Goal: Entertainment & Leisure: Consume media (video, audio)

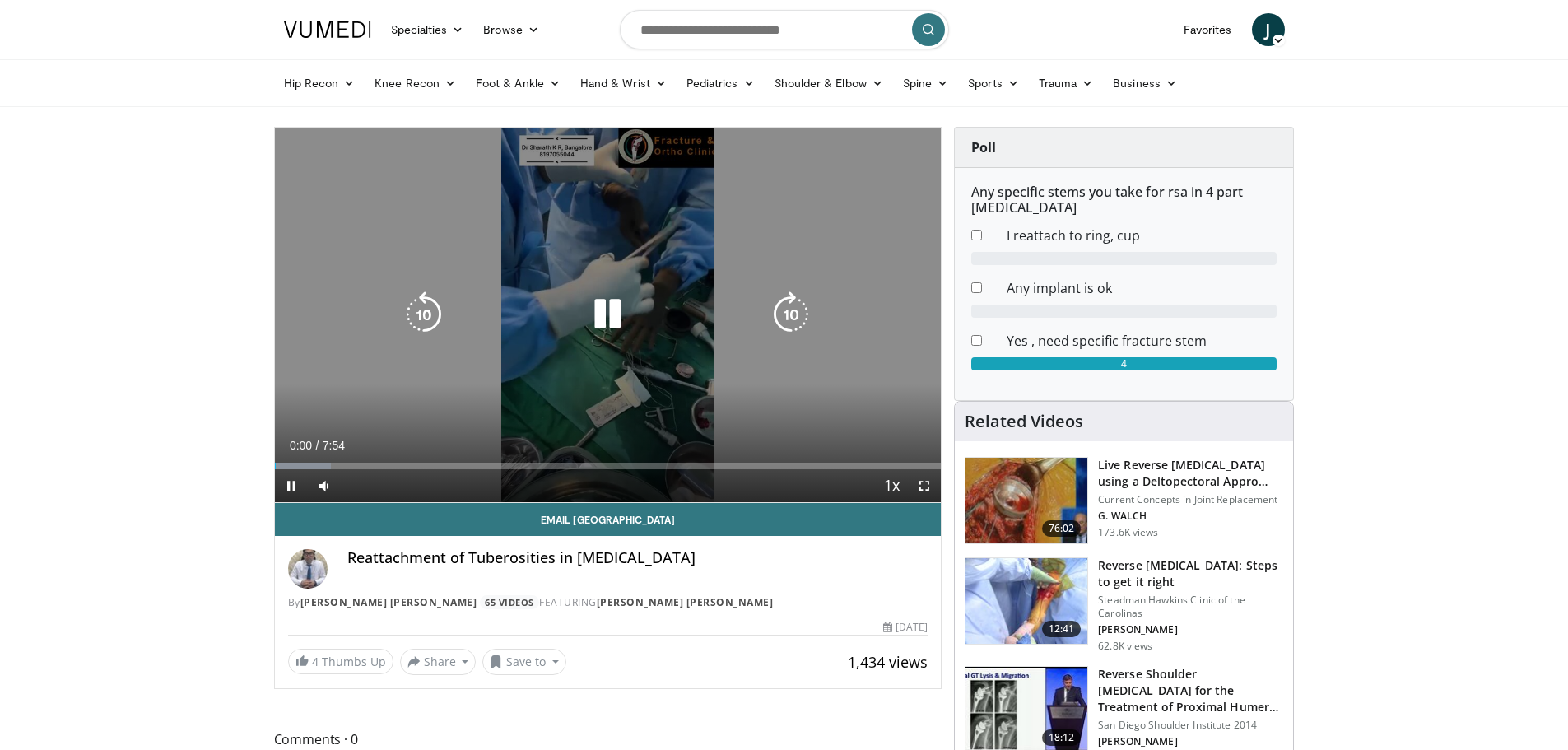
click at [780, 322] on icon "Video Player" at bounding box center [791, 314] width 46 height 46
click at [778, 322] on icon "Video Player" at bounding box center [791, 314] width 46 height 46
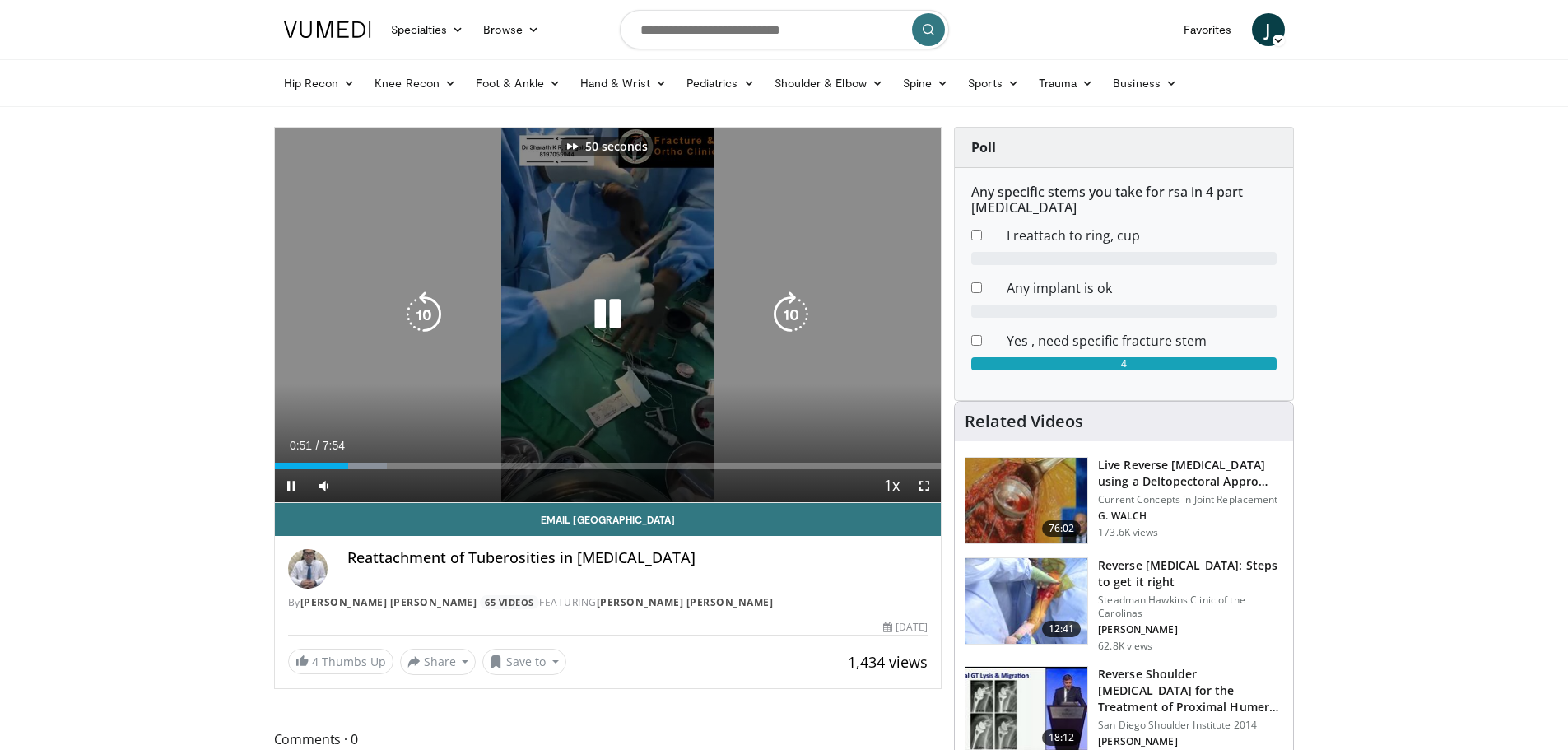
click at [778, 322] on icon "Video Player" at bounding box center [791, 314] width 46 height 46
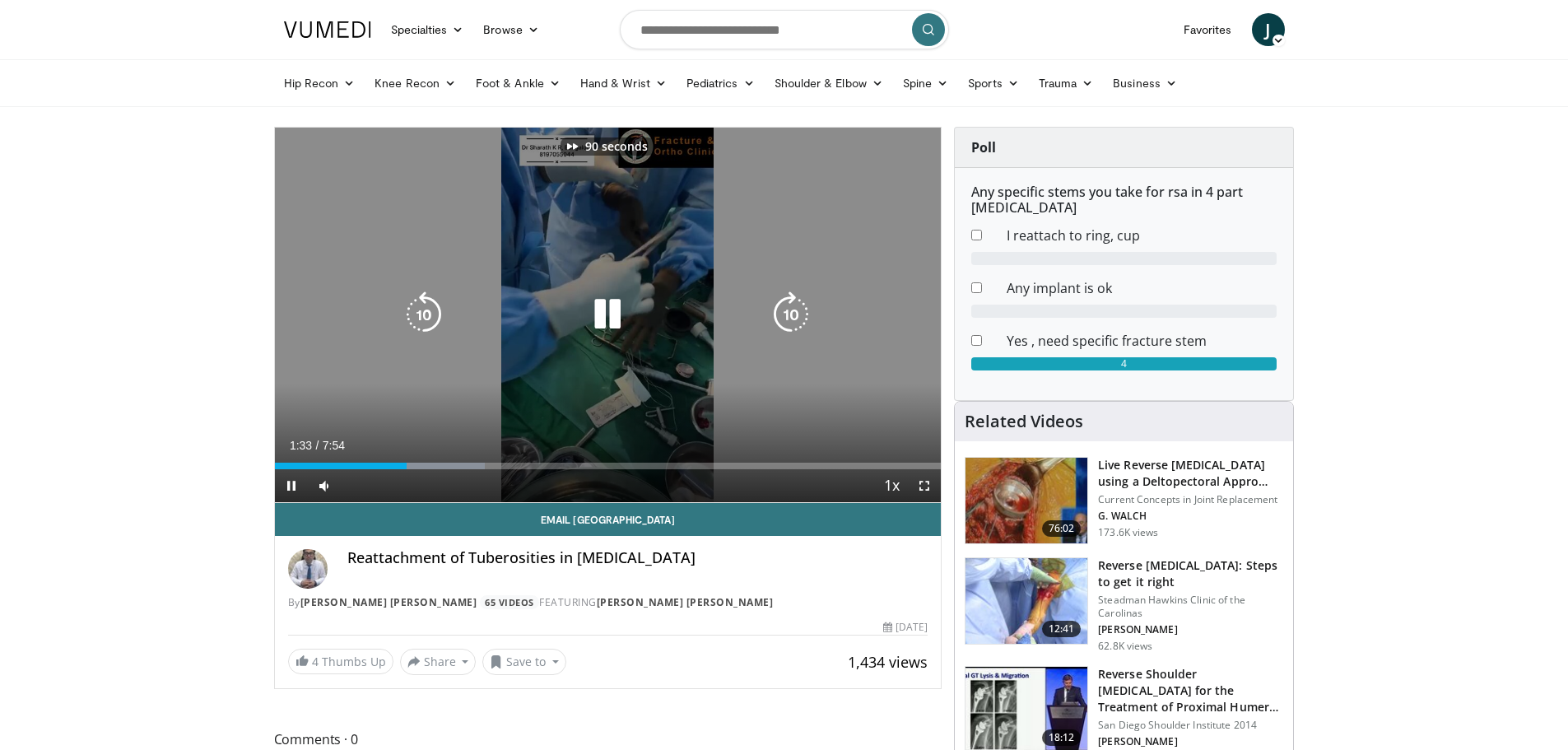
click at [778, 322] on icon "Video Player" at bounding box center [791, 314] width 46 height 46
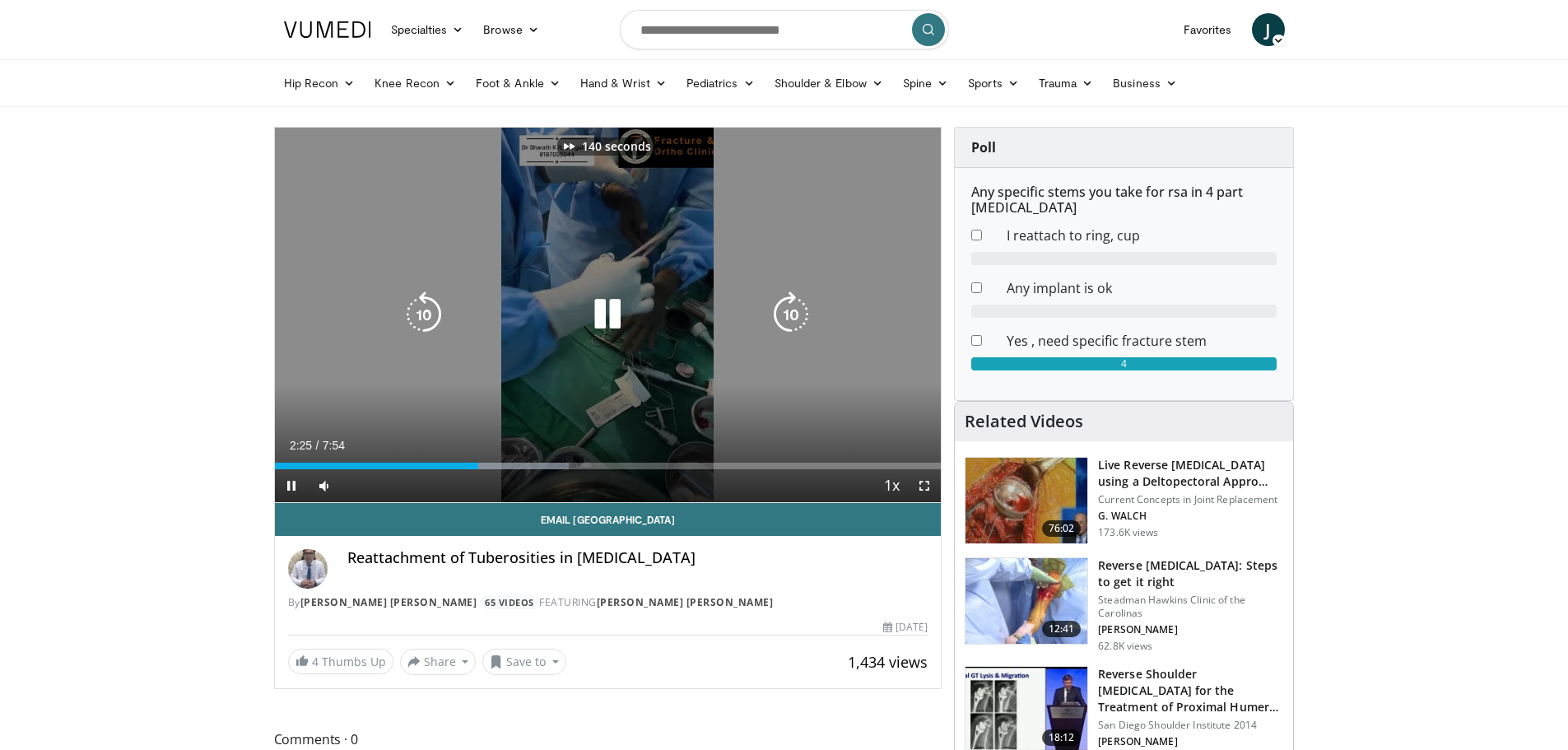
click at [778, 322] on icon "Video Player" at bounding box center [791, 314] width 46 height 46
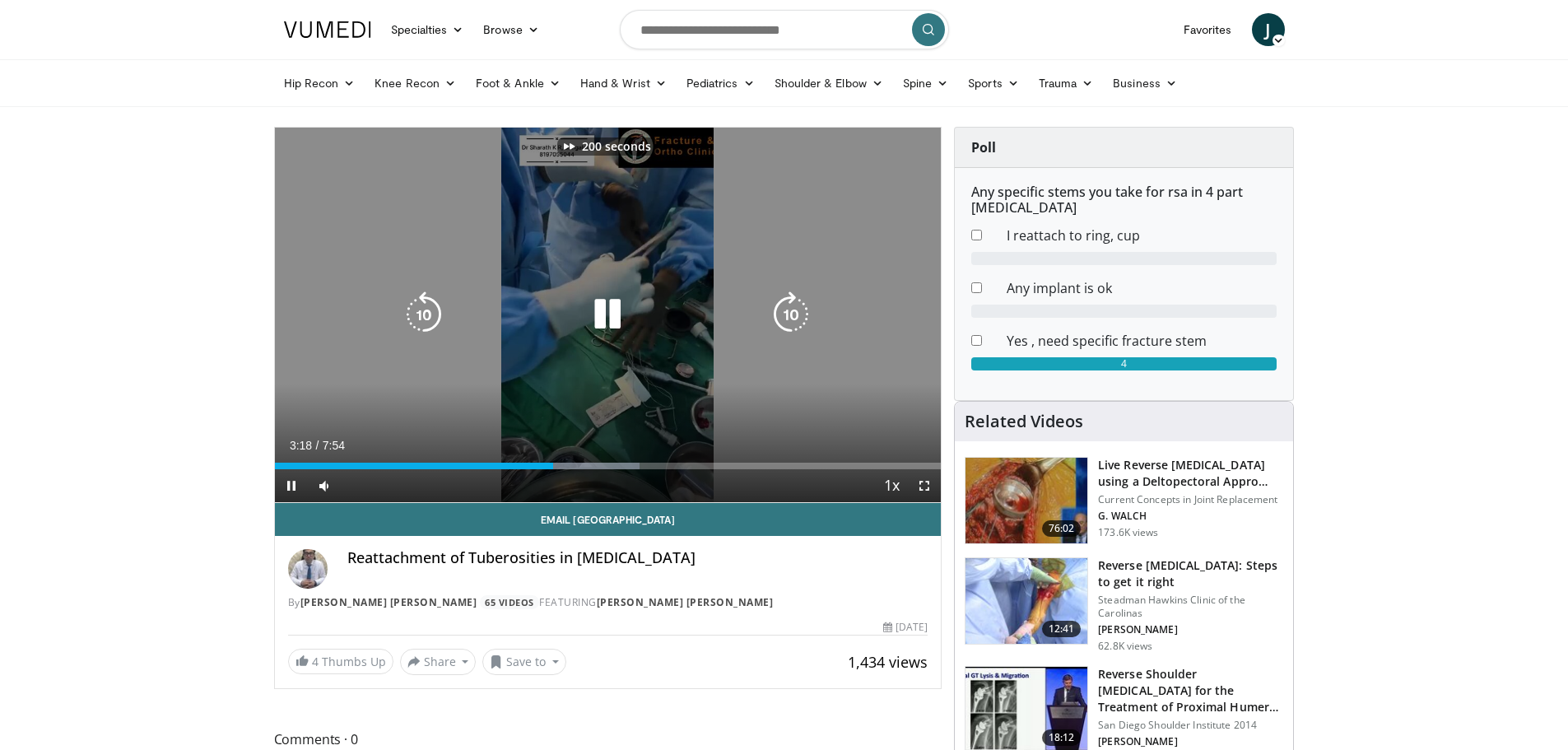
click at [778, 322] on icon "Video Player" at bounding box center [791, 314] width 46 height 46
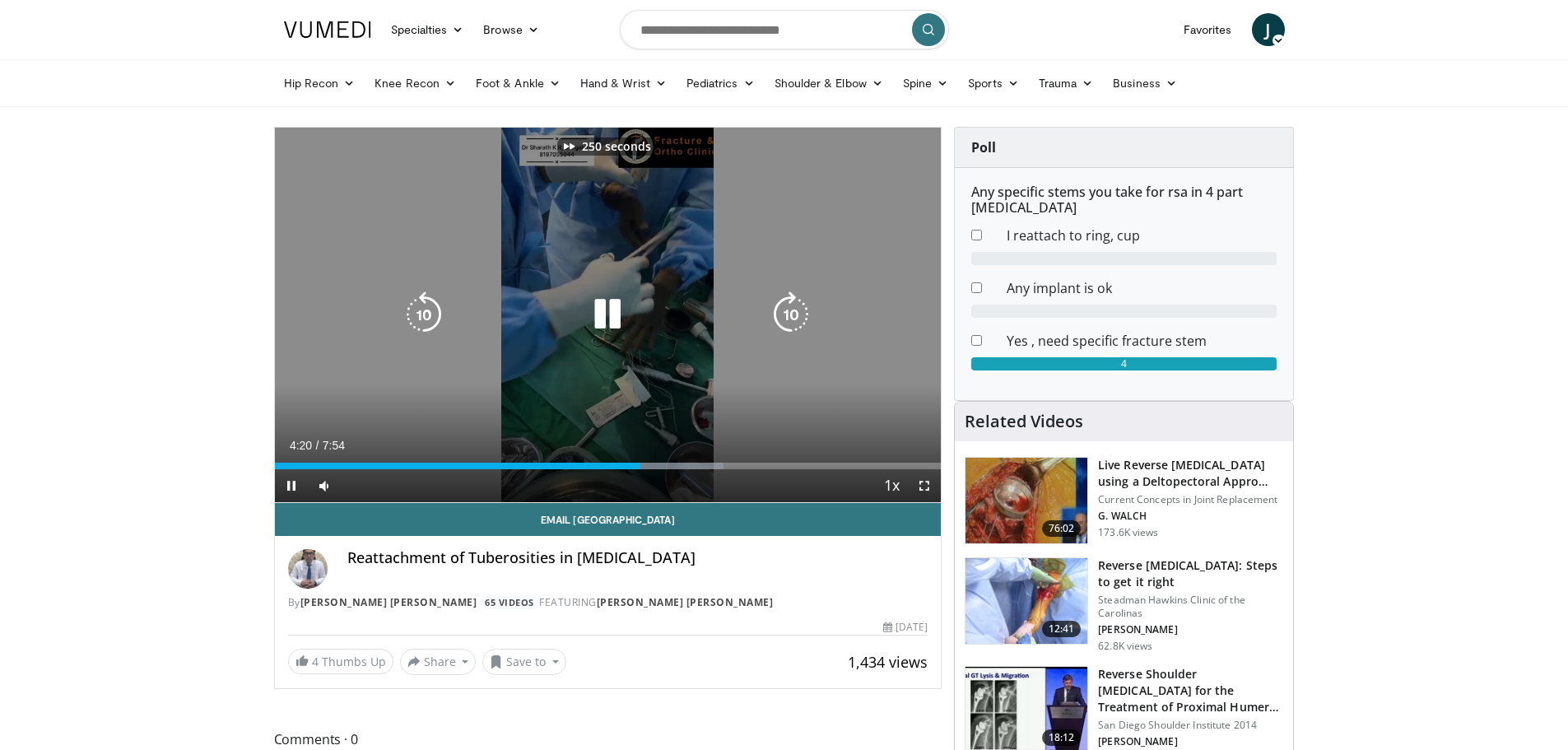
click at [778, 322] on icon "Video Player" at bounding box center [791, 314] width 46 height 46
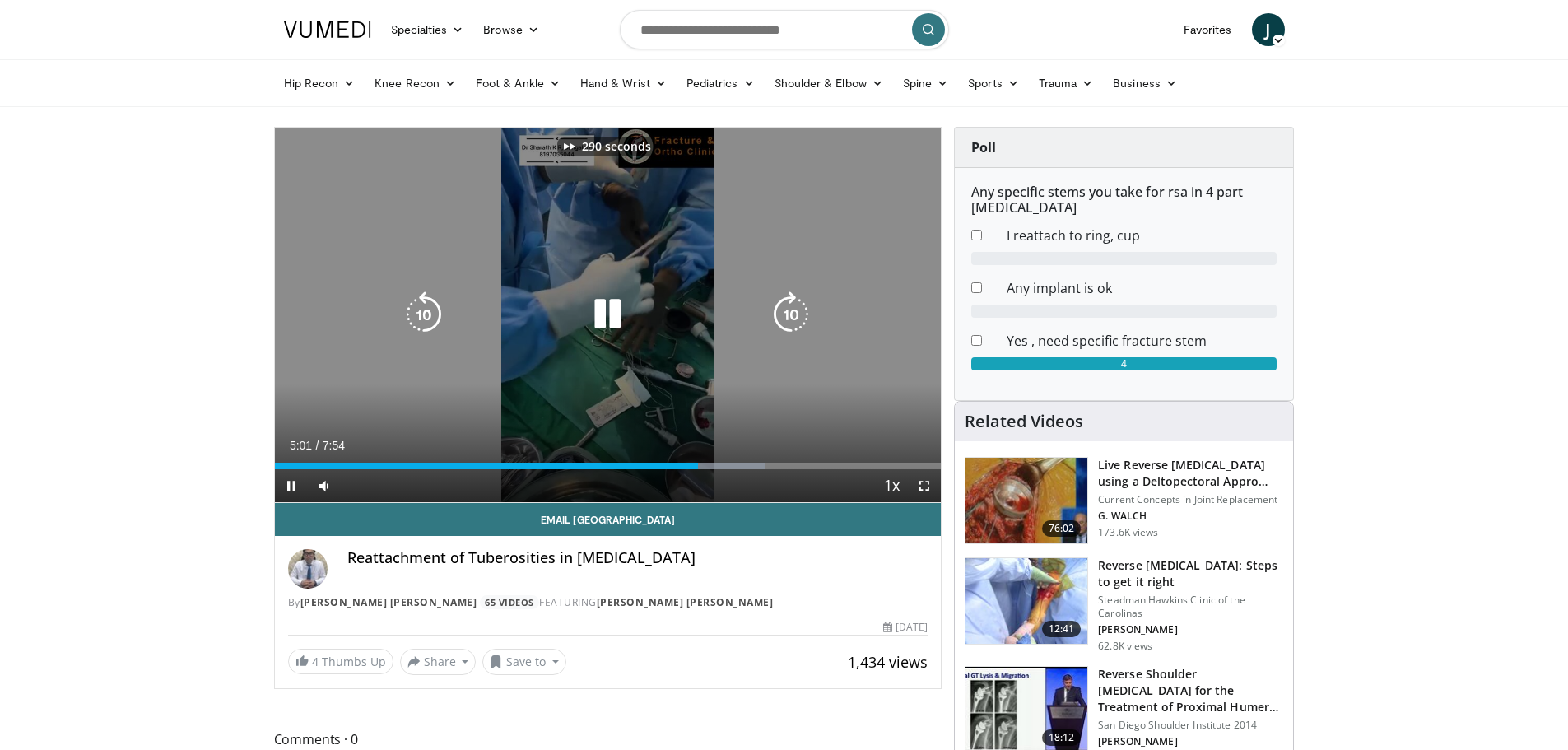
click at [778, 322] on icon "Video Player" at bounding box center [791, 314] width 46 height 46
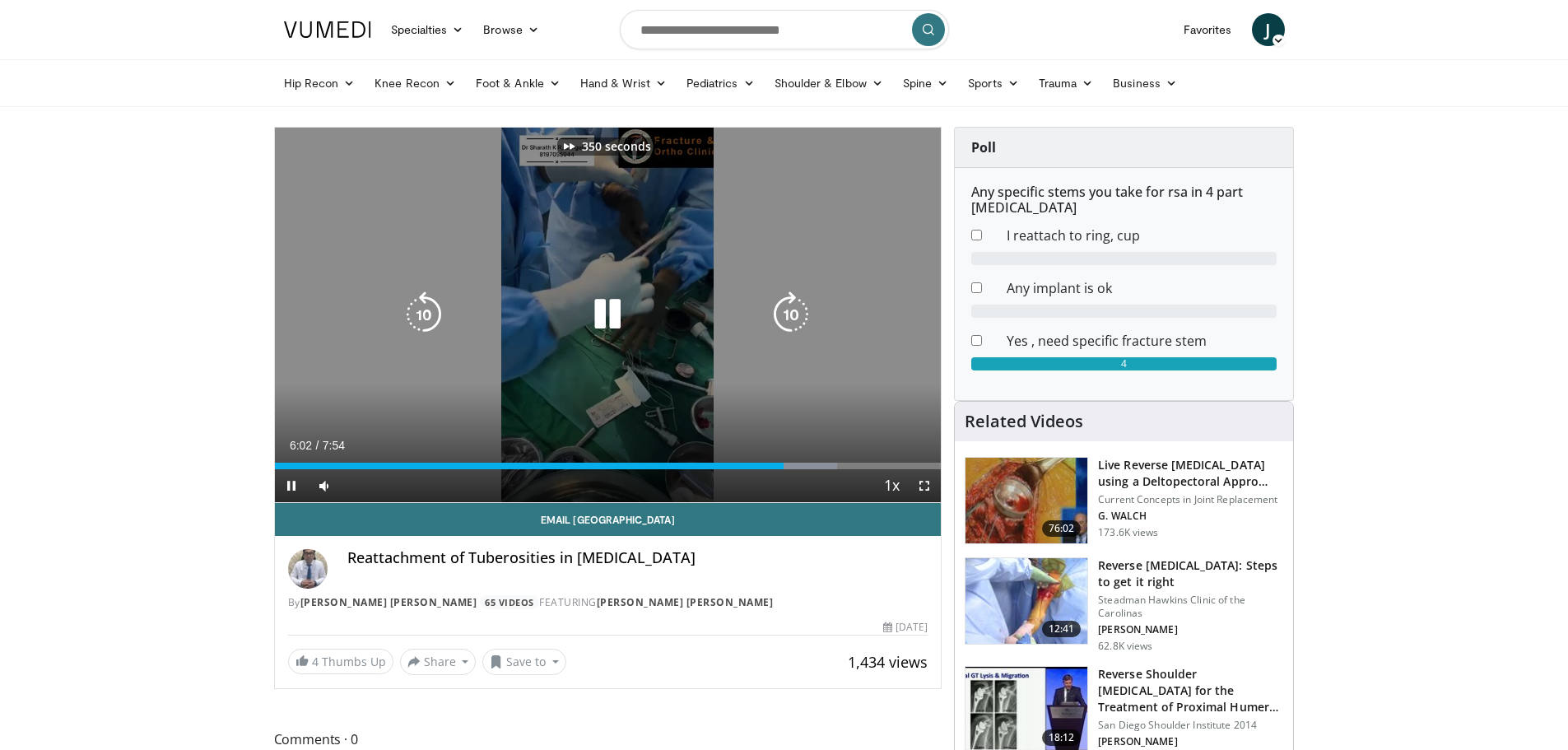
click at [778, 322] on icon "Video Player" at bounding box center [791, 314] width 46 height 46
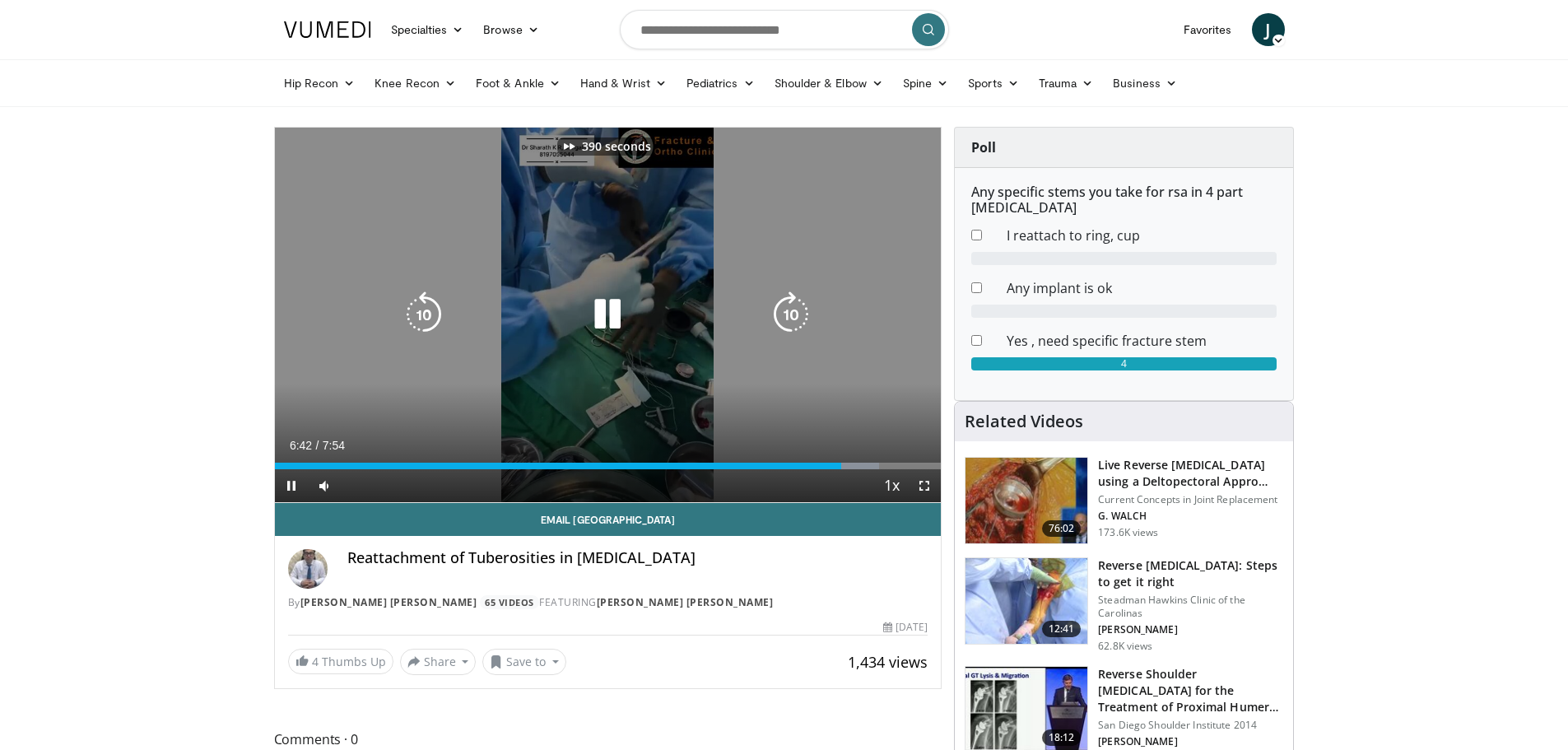
click at [778, 322] on icon "Video Player" at bounding box center [791, 314] width 46 height 46
click at [621, 295] on icon "Video Player" at bounding box center [607, 314] width 46 height 46
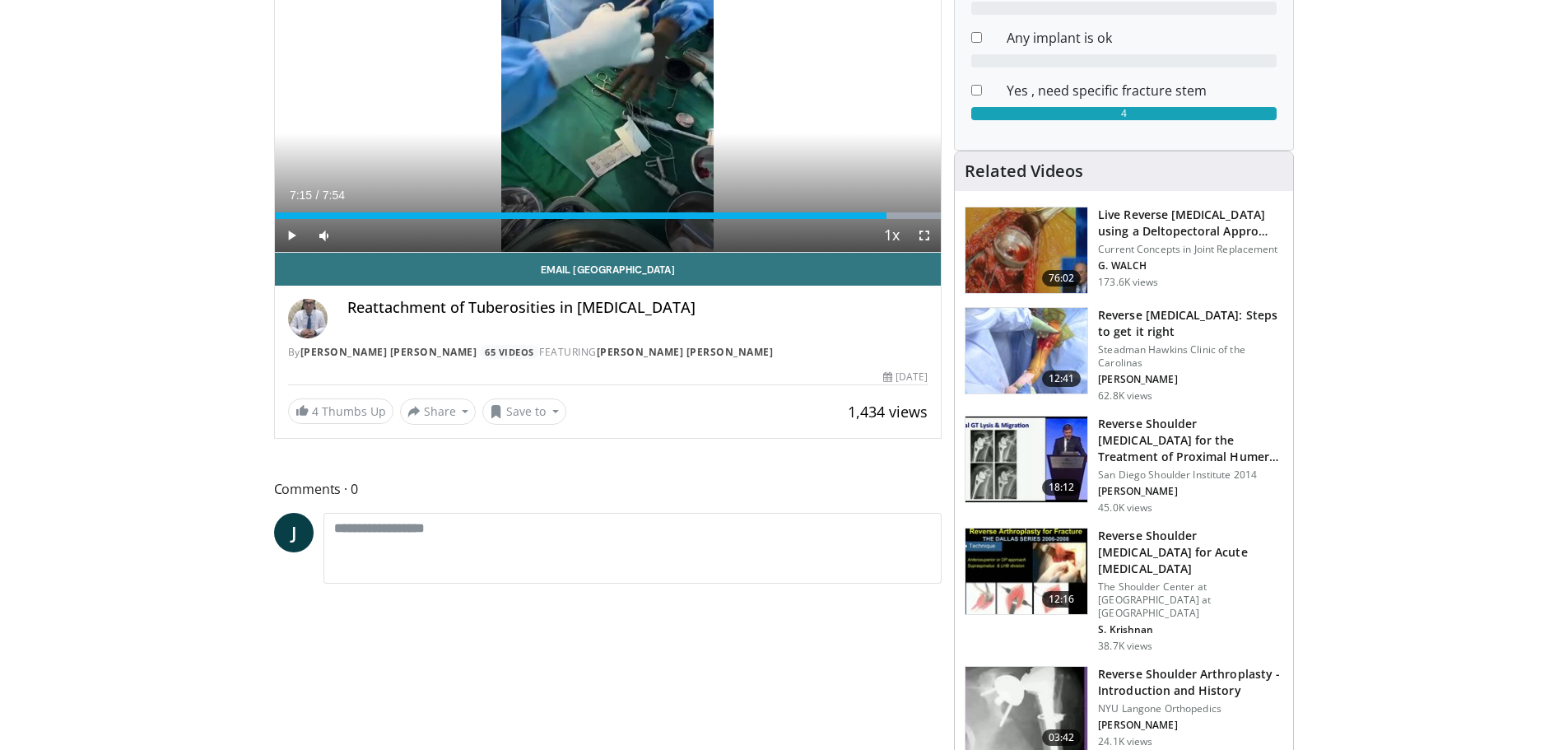
scroll to position [247, 0]
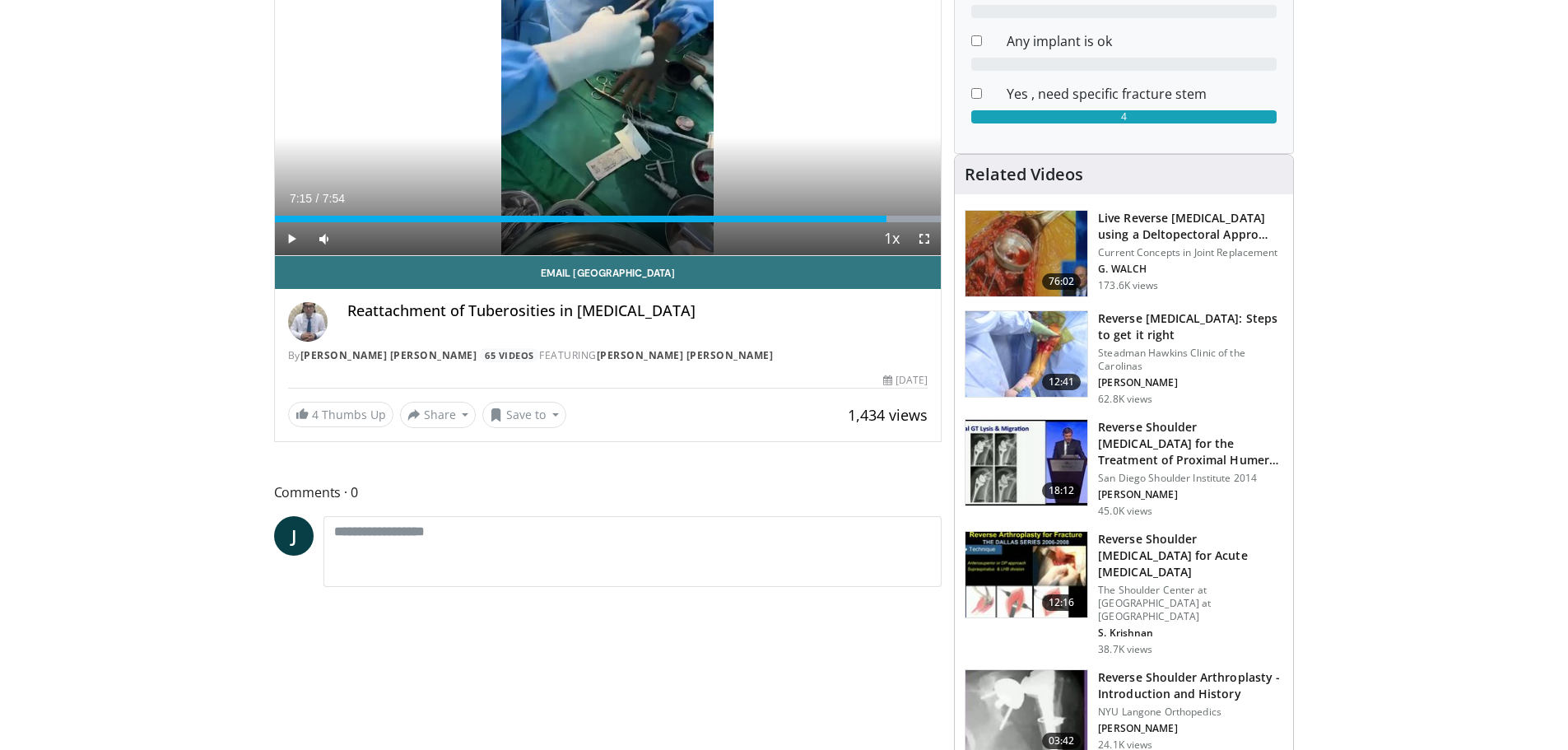
click at [1021, 374] on img at bounding box center [1027, 354] width 122 height 86
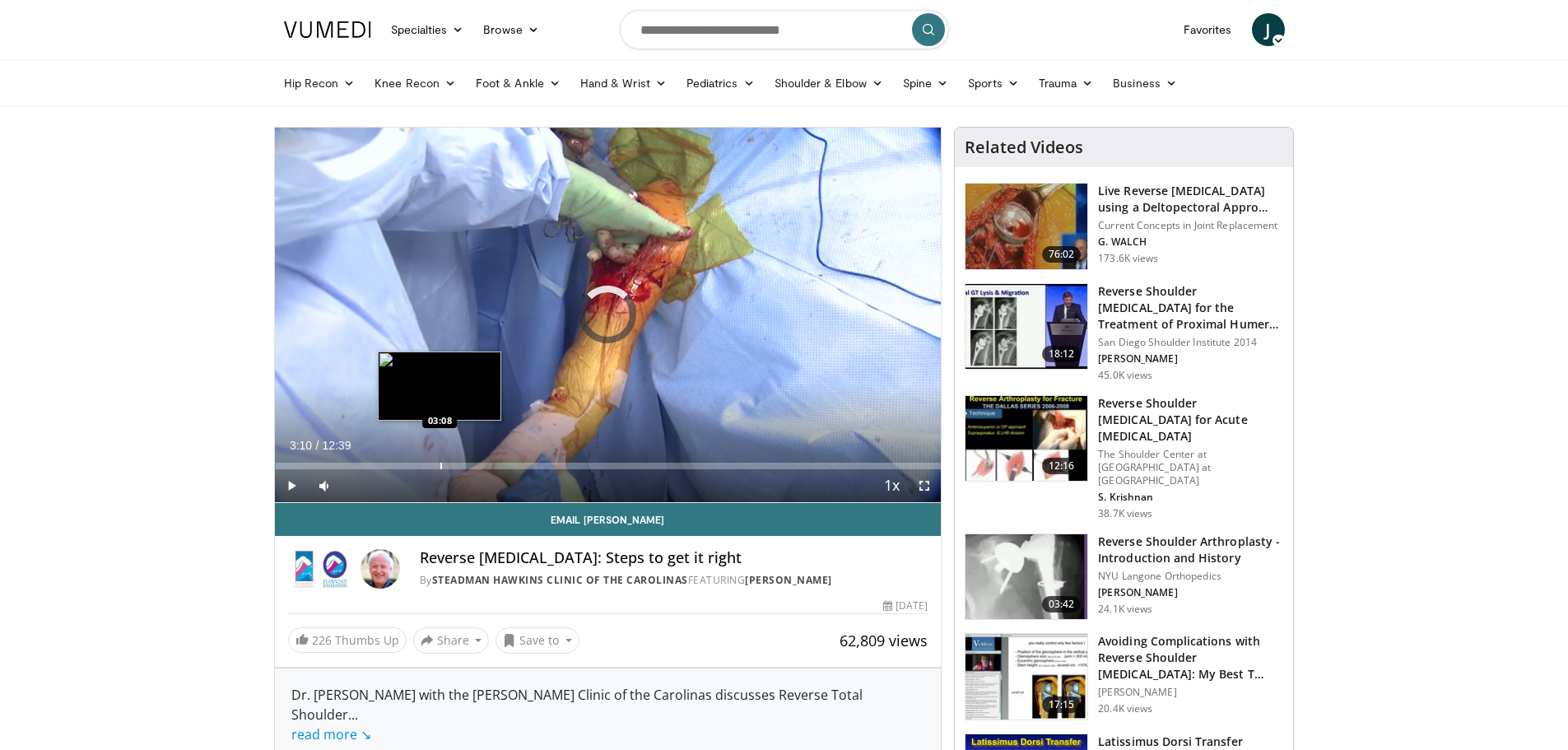
click at [448, 465] on div "Loaded : 5.25% 00:00 03:08" at bounding box center [607, 465] width 666 height 7
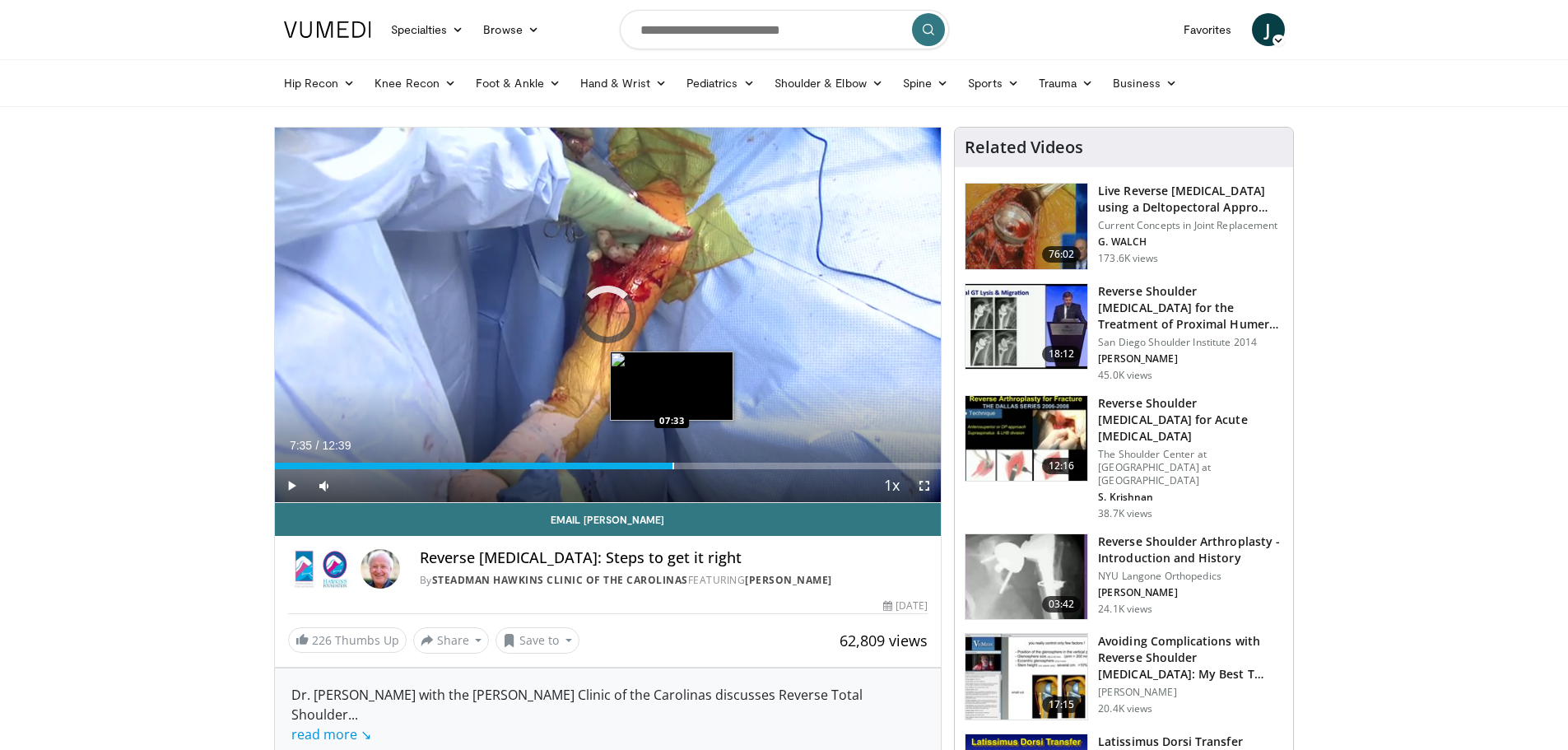
click at [673, 454] on div "Loaded : 28.98% 07:35 07:33" at bounding box center [607, 461] width 666 height 15
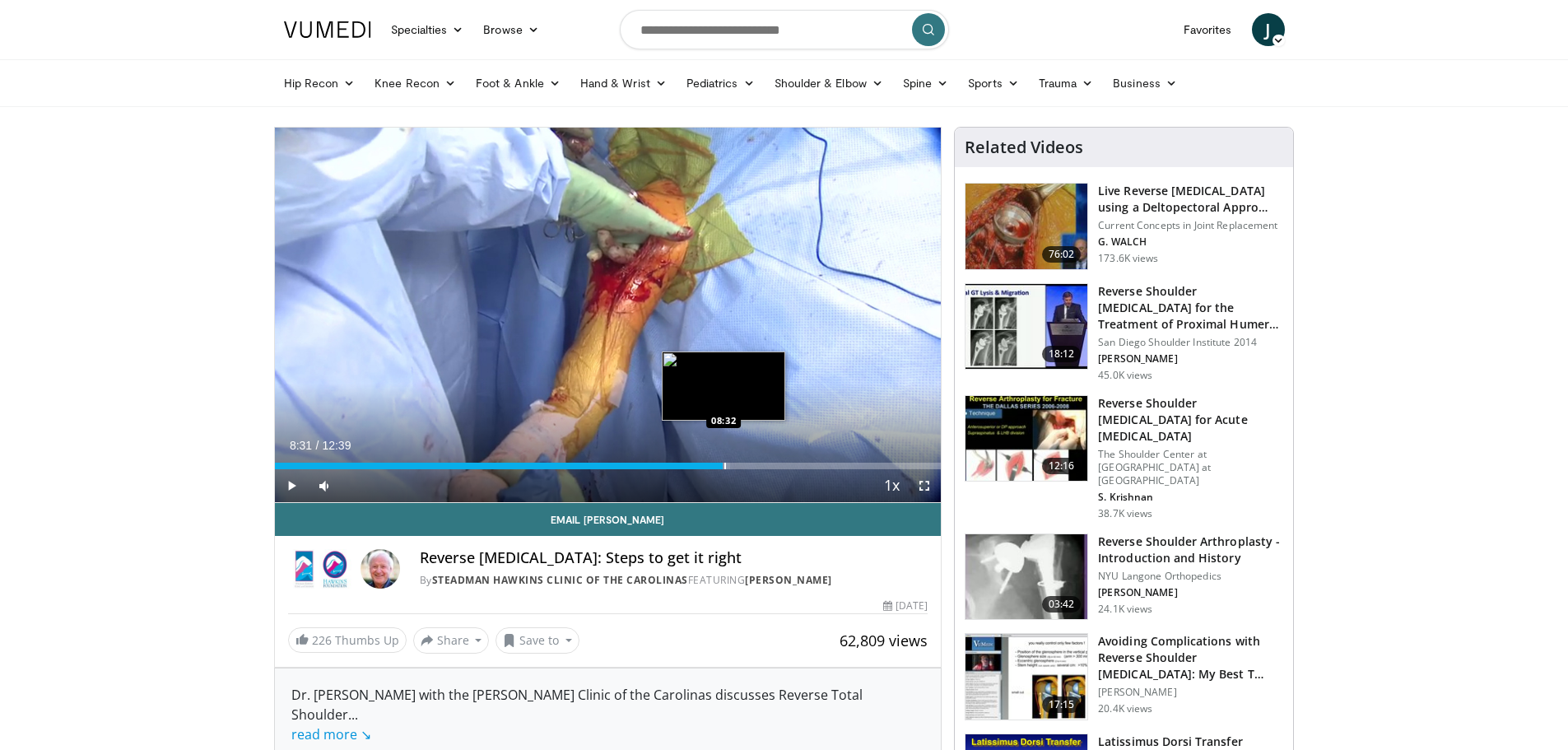
click at [723, 460] on div "Loaded : 68.31% 08:31 08:32" at bounding box center [607, 461] width 666 height 15
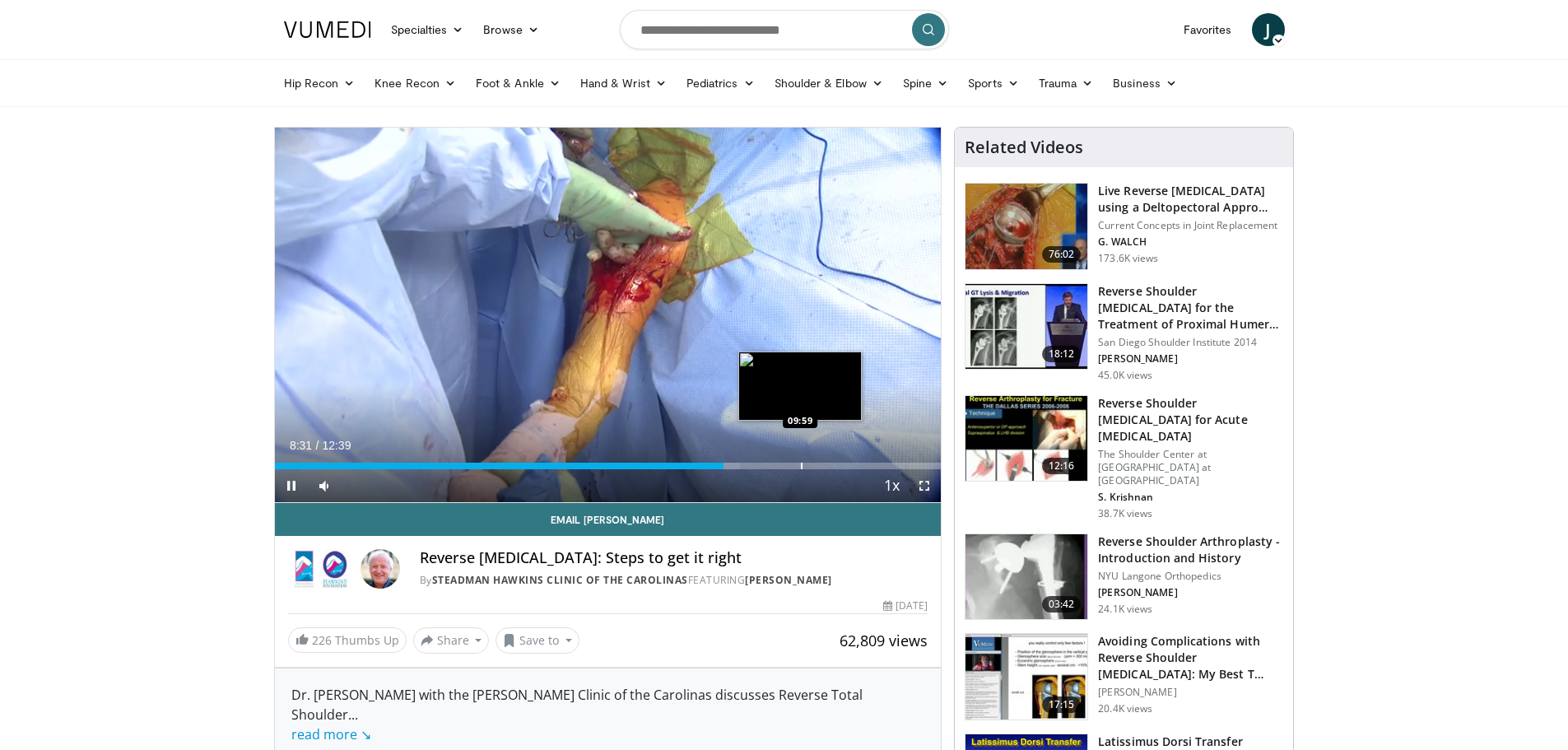
click at [800, 455] on div "Loaded : 69.81% 08:31 09:59" at bounding box center [607, 461] width 666 height 15
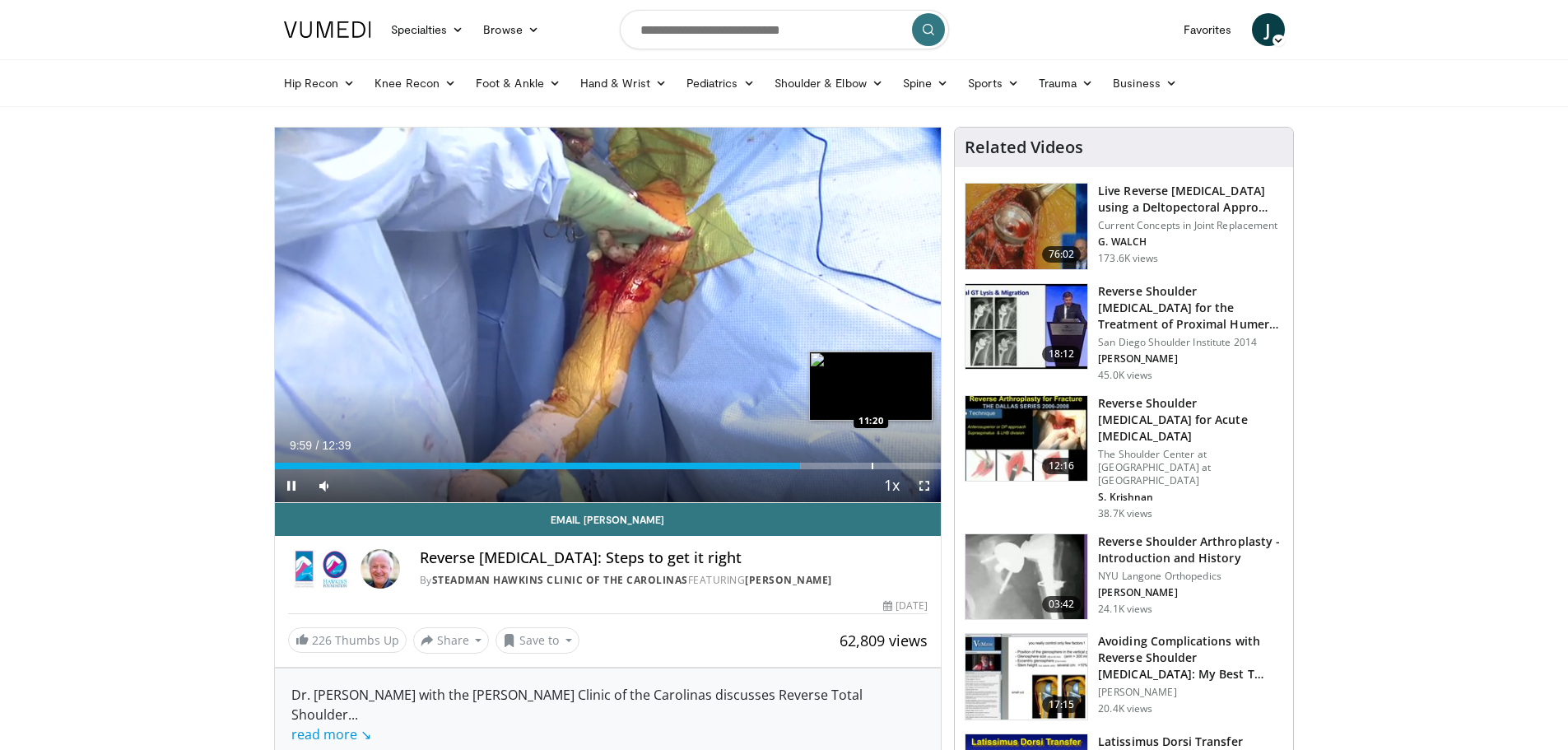
click at [871, 458] on div "Loaded : 79.03% 09:59 11:20" at bounding box center [607, 461] width 666 height 15
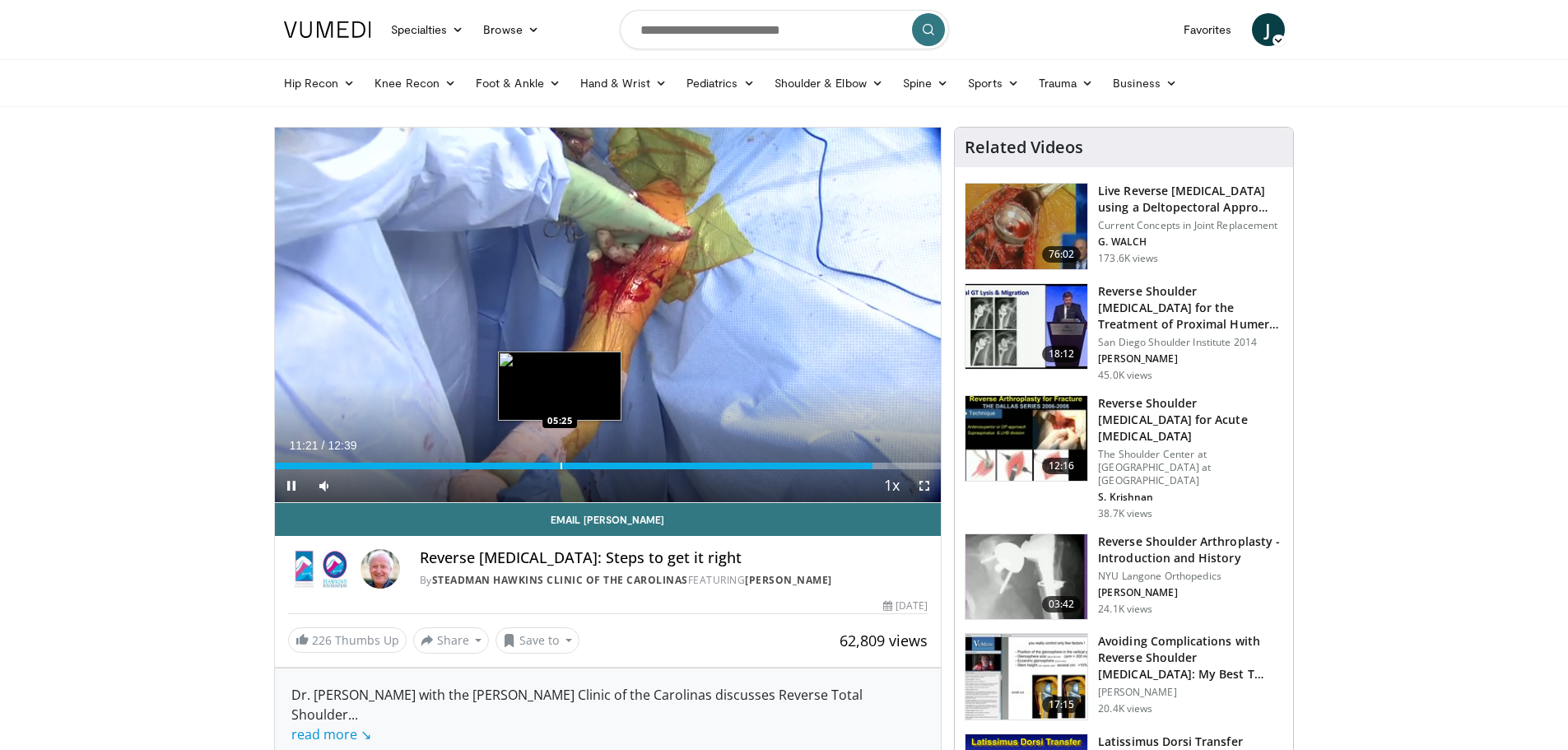
click at [560, 467] on div "Progress Bar" at bounding box center [561, 465] width 2 height 7
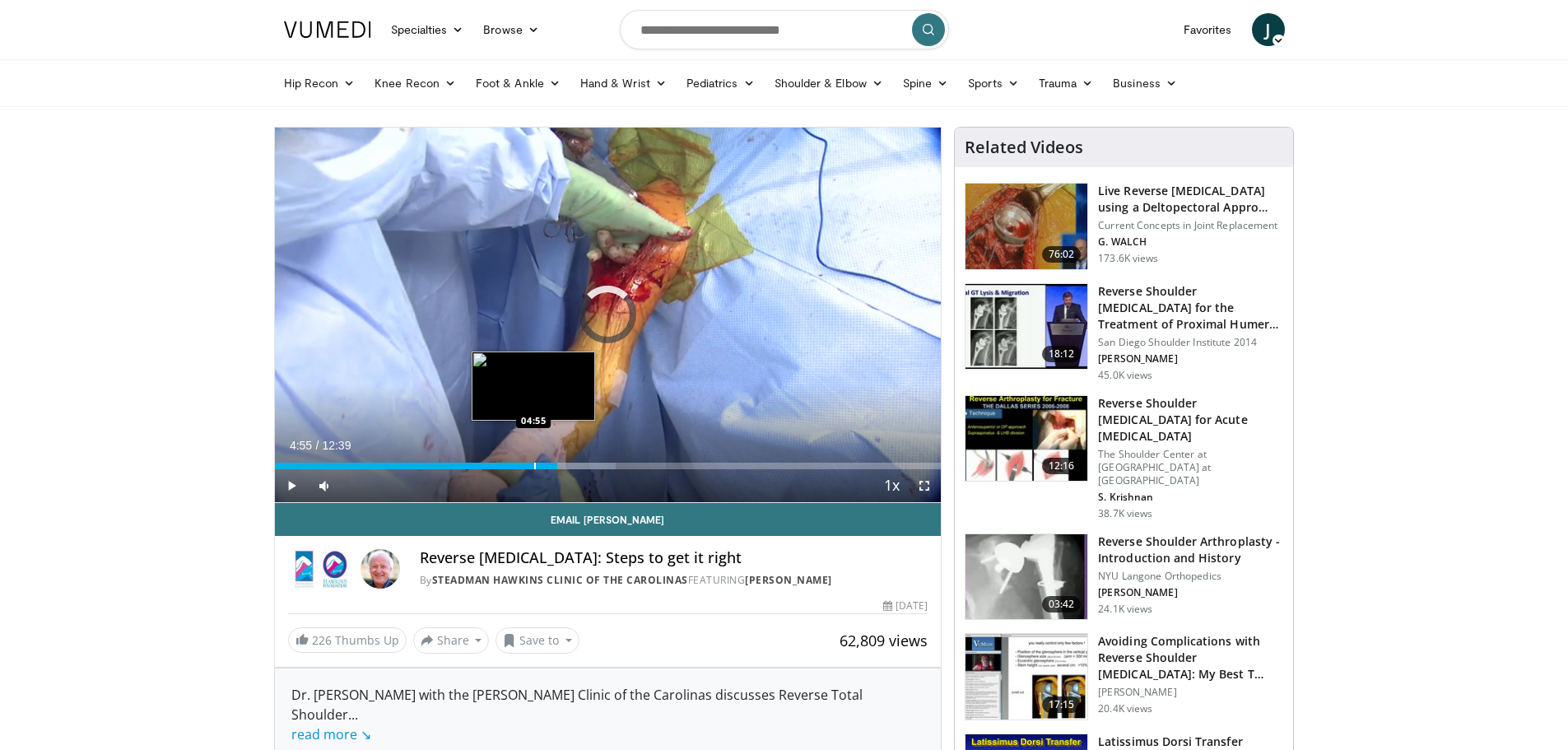
click at [533, 460] on div "Loaded : 51.23% 05:22 04:55" at bounding box center [607, 461] width 666 height 15
click at [515, 469] on div "Current Time 4:55 / Duration 12:39 Pause Skip Backward Skip Forward Mute Loaded…" at bounding box center [607, 485] width 666 height 33
click at [489, 467] on div "Progress Bar" at bounding box center [490, 465] width 2 height 7
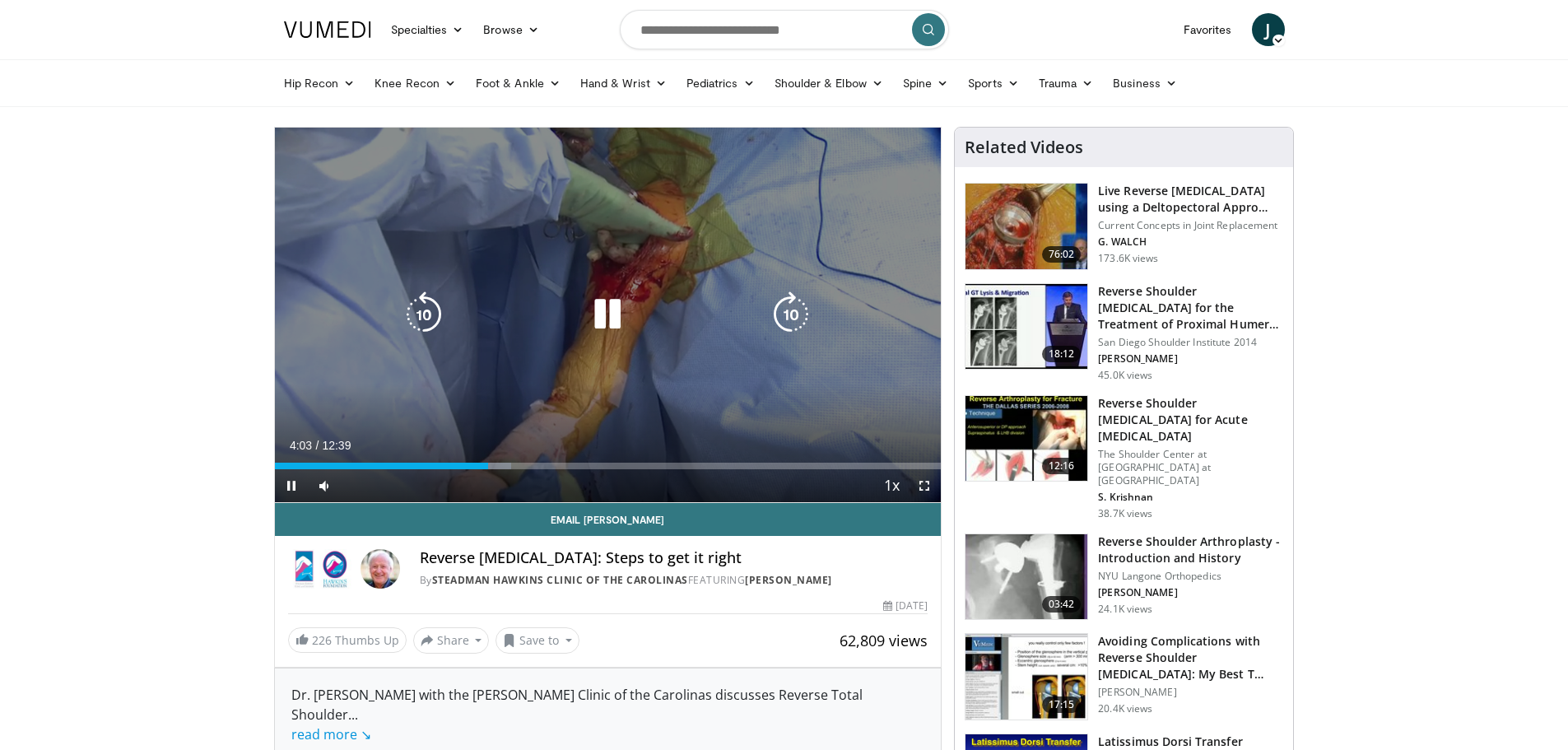
click at [615, 322] on icon "Video Player" at bounding box center [607, 314] width 46 height 46
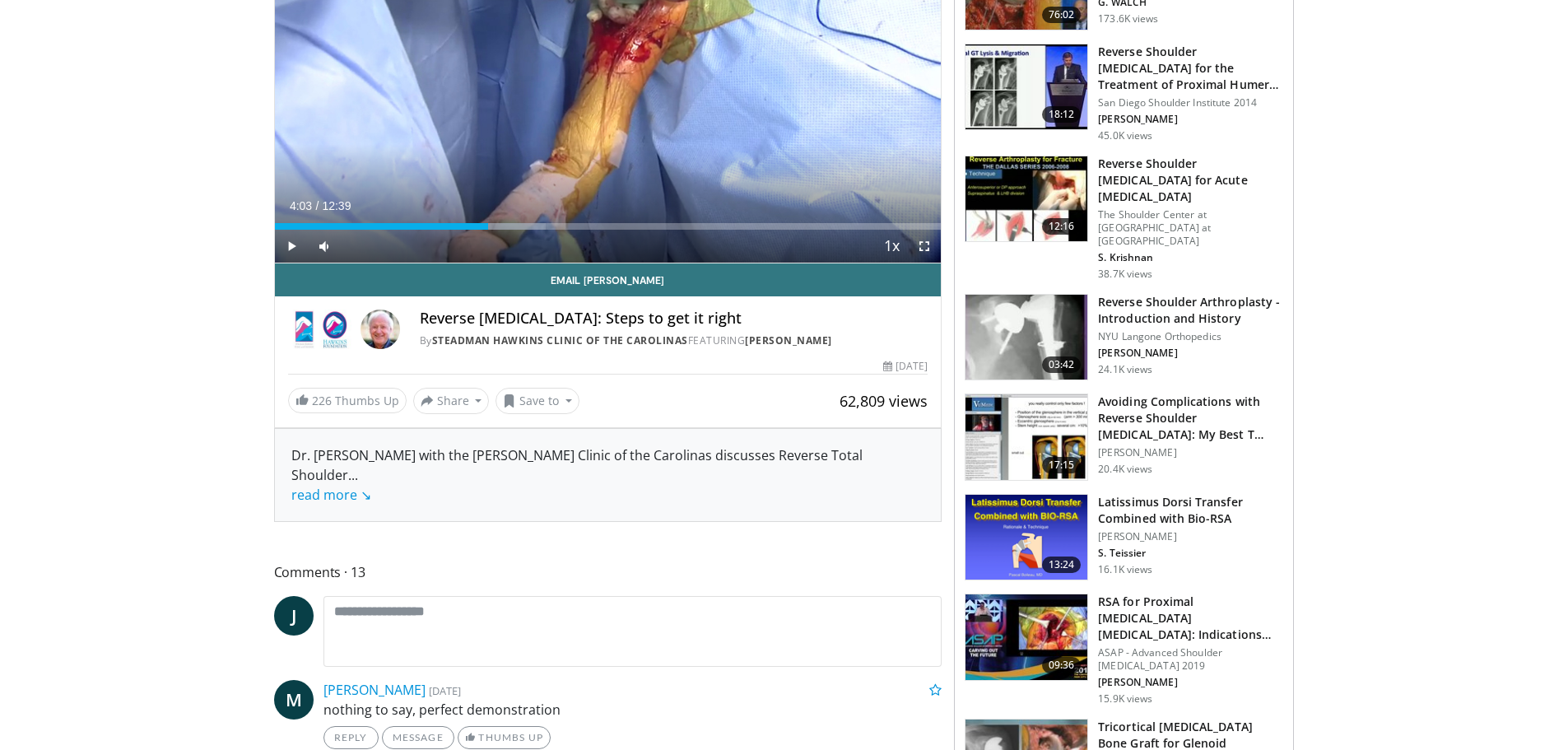
scroll to position [247, 0]
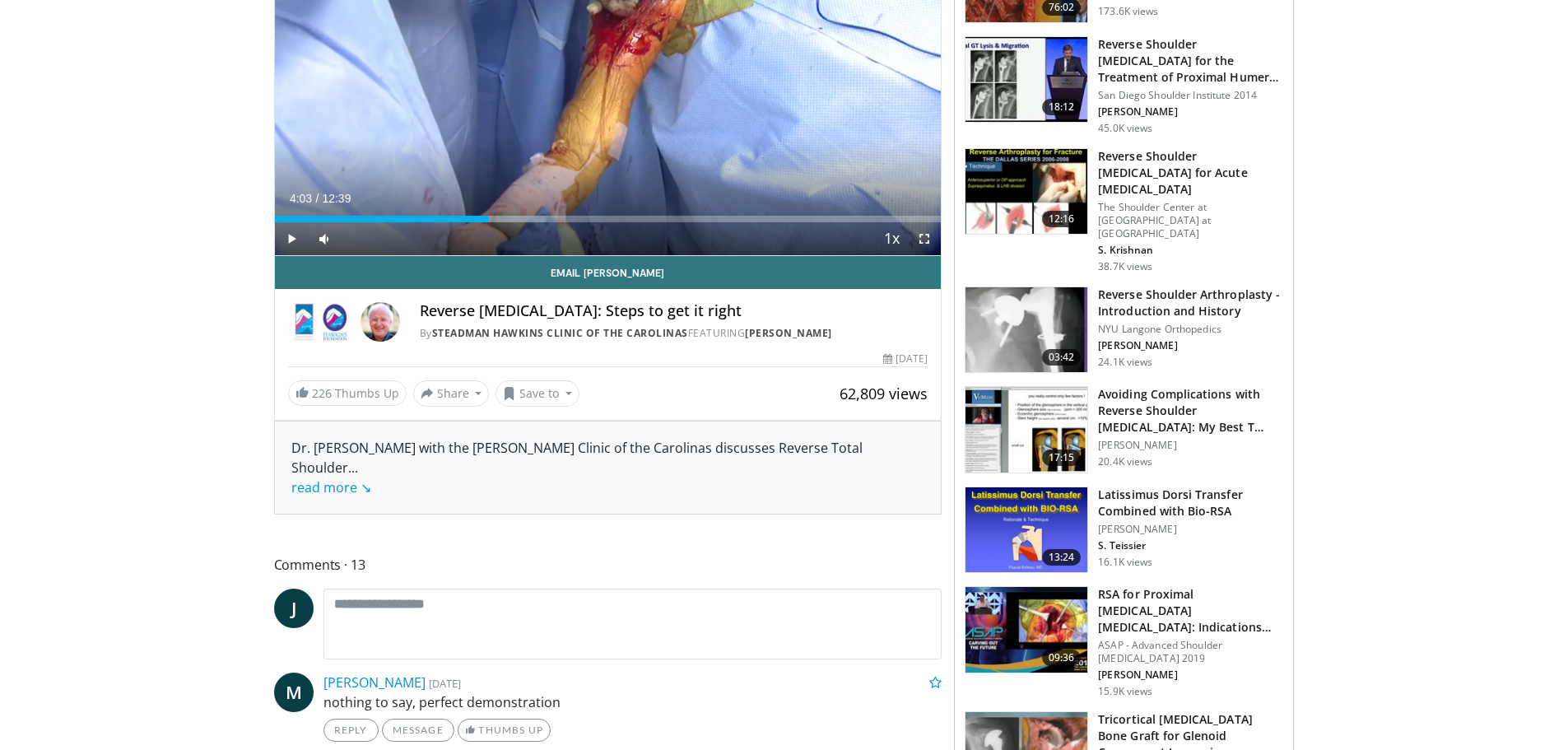
click at [351, 486] on link "read more ↘" at bounding box center [332, 487] width 80 height 18
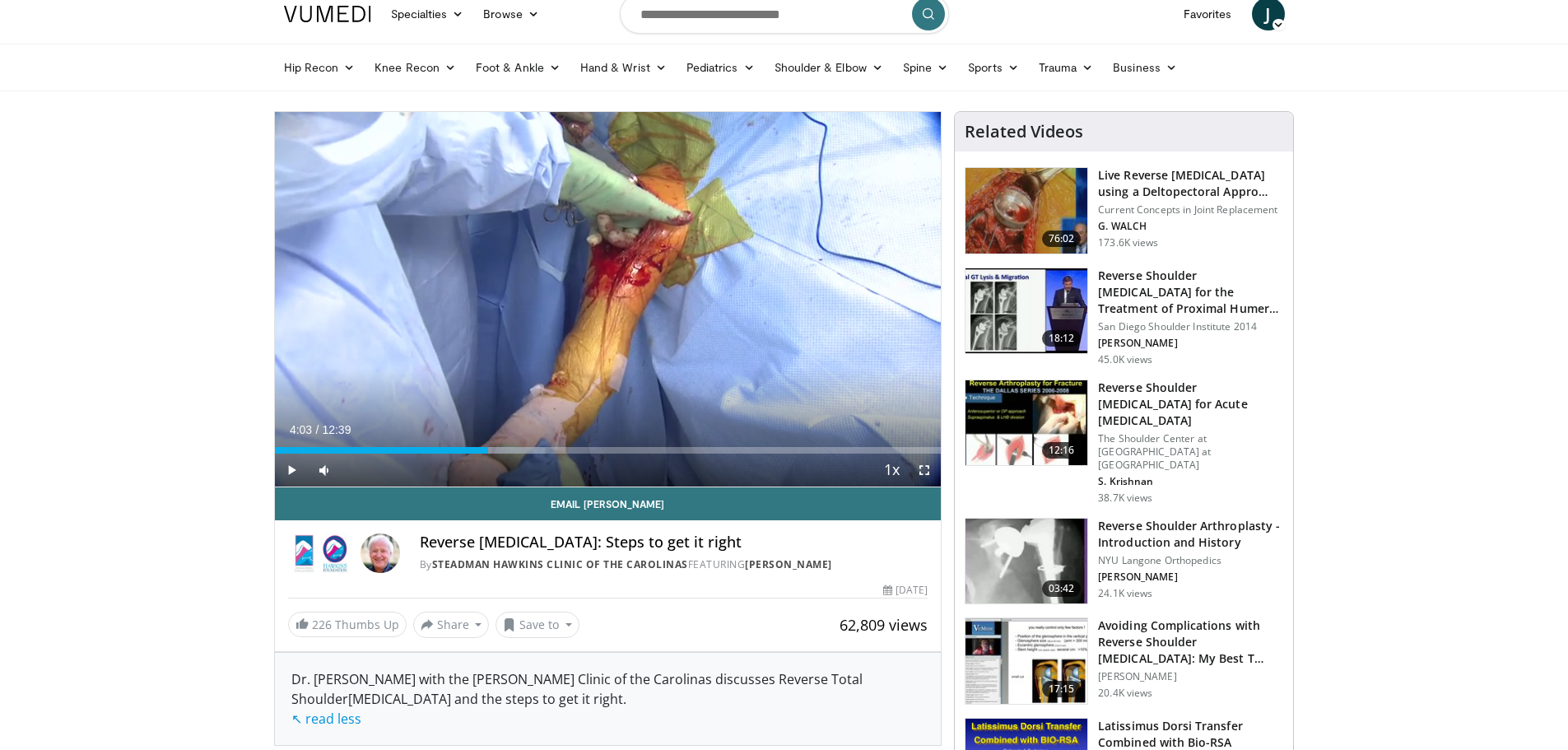
scroll to position [0, 0]
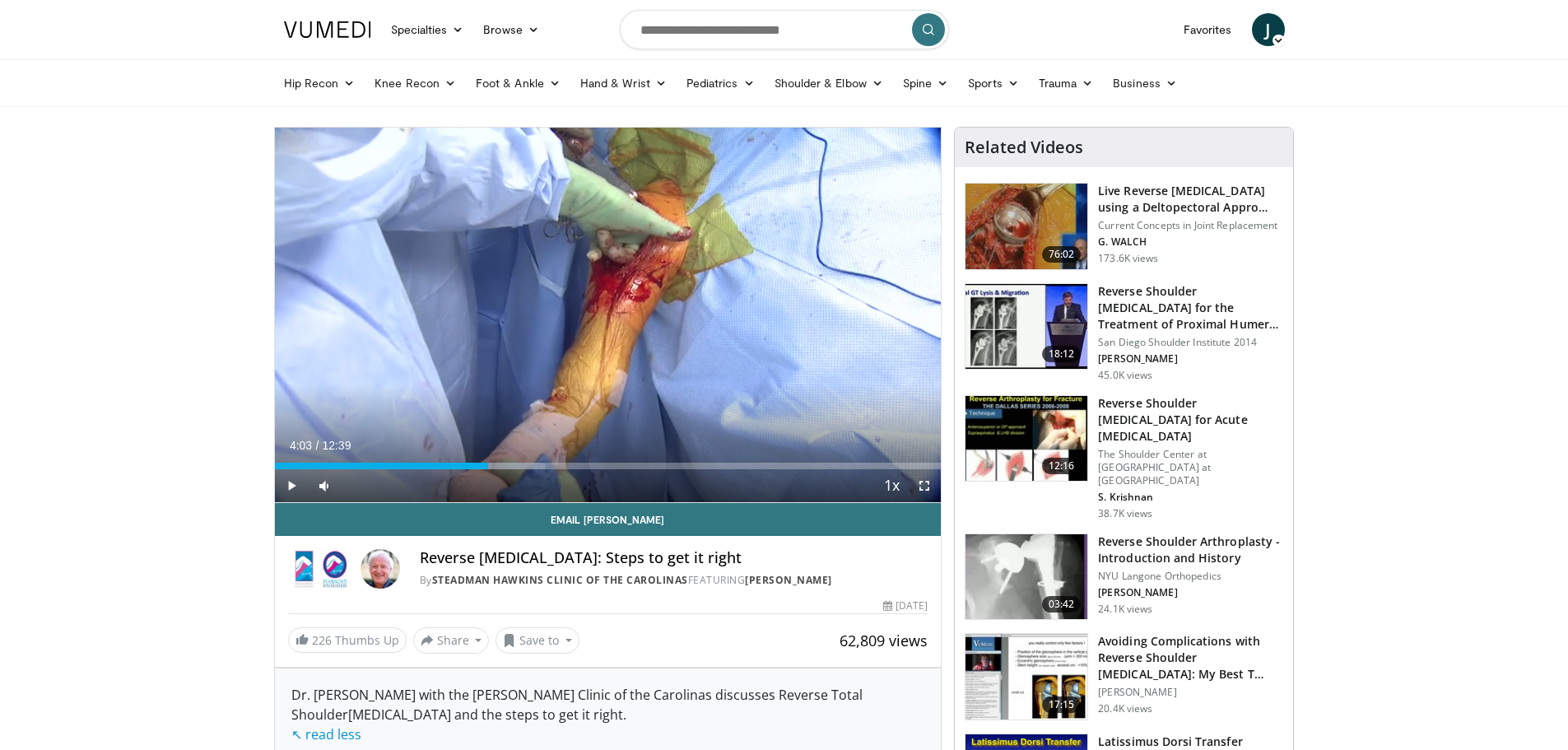
click at [1035, 450] on img at bounding box center [1027, 438] width 122 height 86
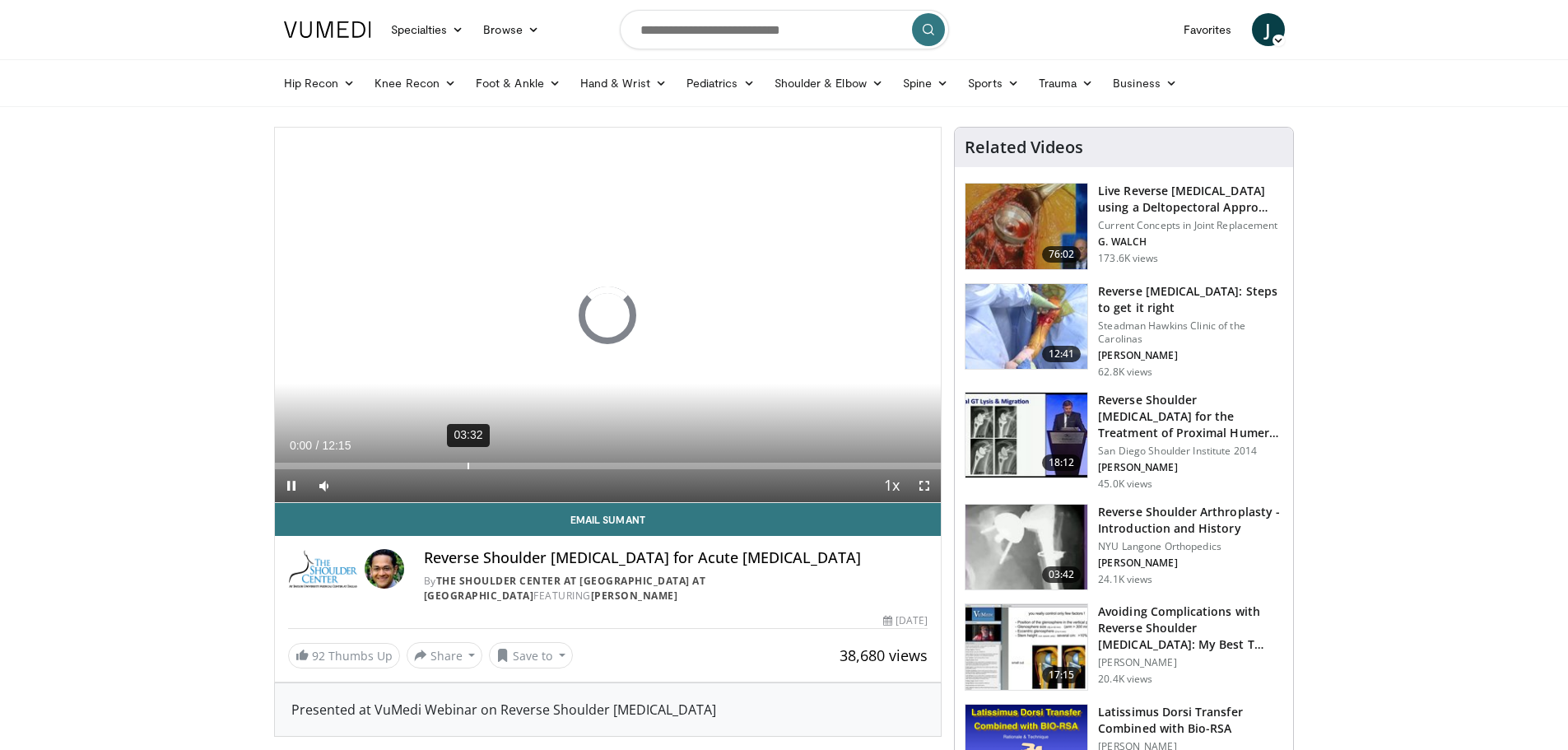
click at [467, 465] on div "03:32" at bounding box center [468, 465] width 2 height 7
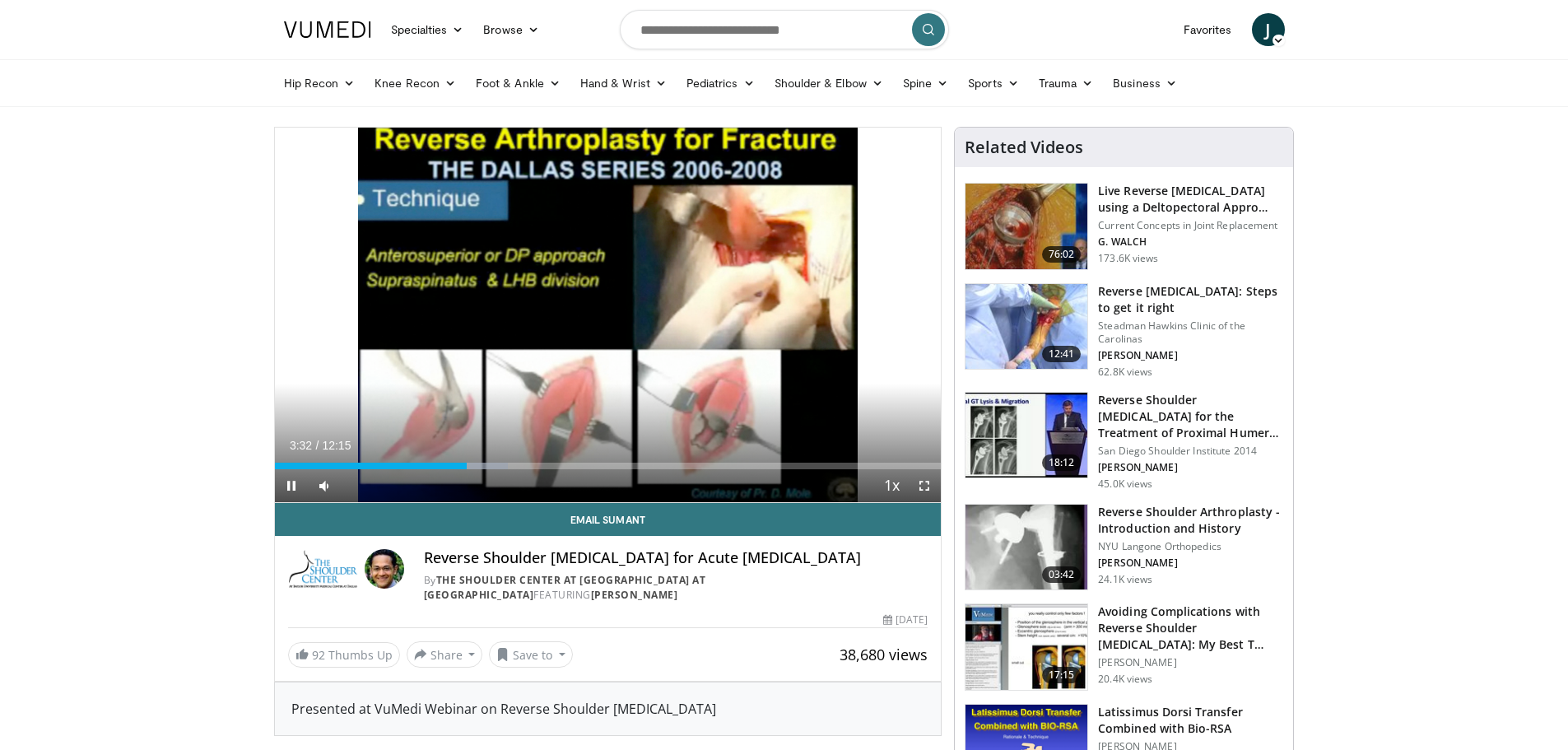
click at [594, 469] on div "Current Time 3:32 / Duration 12:15 Pause Skip Backward Skip Forward Mute Loaded…" at bounding box center [607, 485] width 666 height 33
click at [677, 457] on div "Loaded : 37.76% 03:33 07:21" at bounding box center [607, 461] width 666 height 15
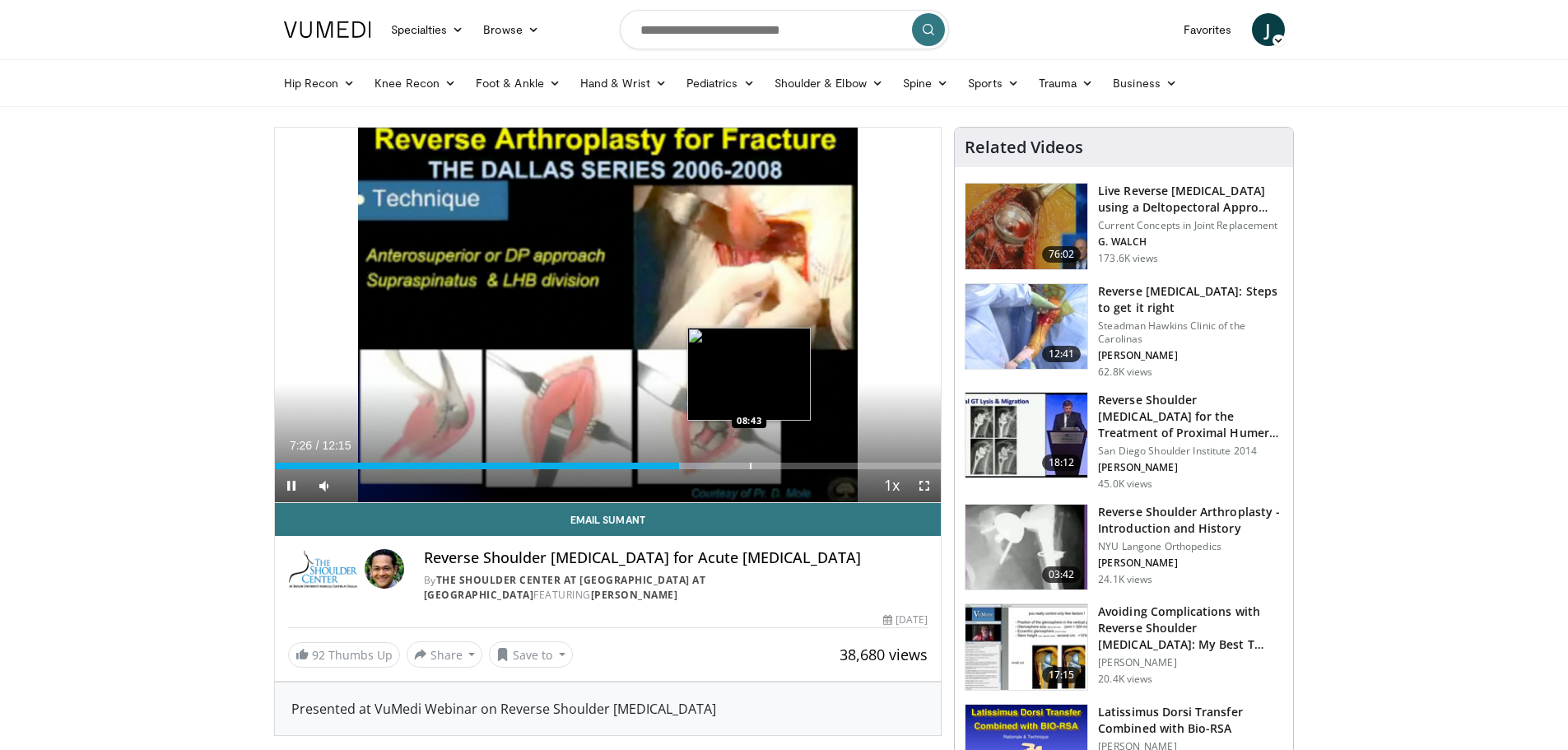
click at [750, 462] on div "Progress Bar" at bounding box center [751, 465] width 2 height 7
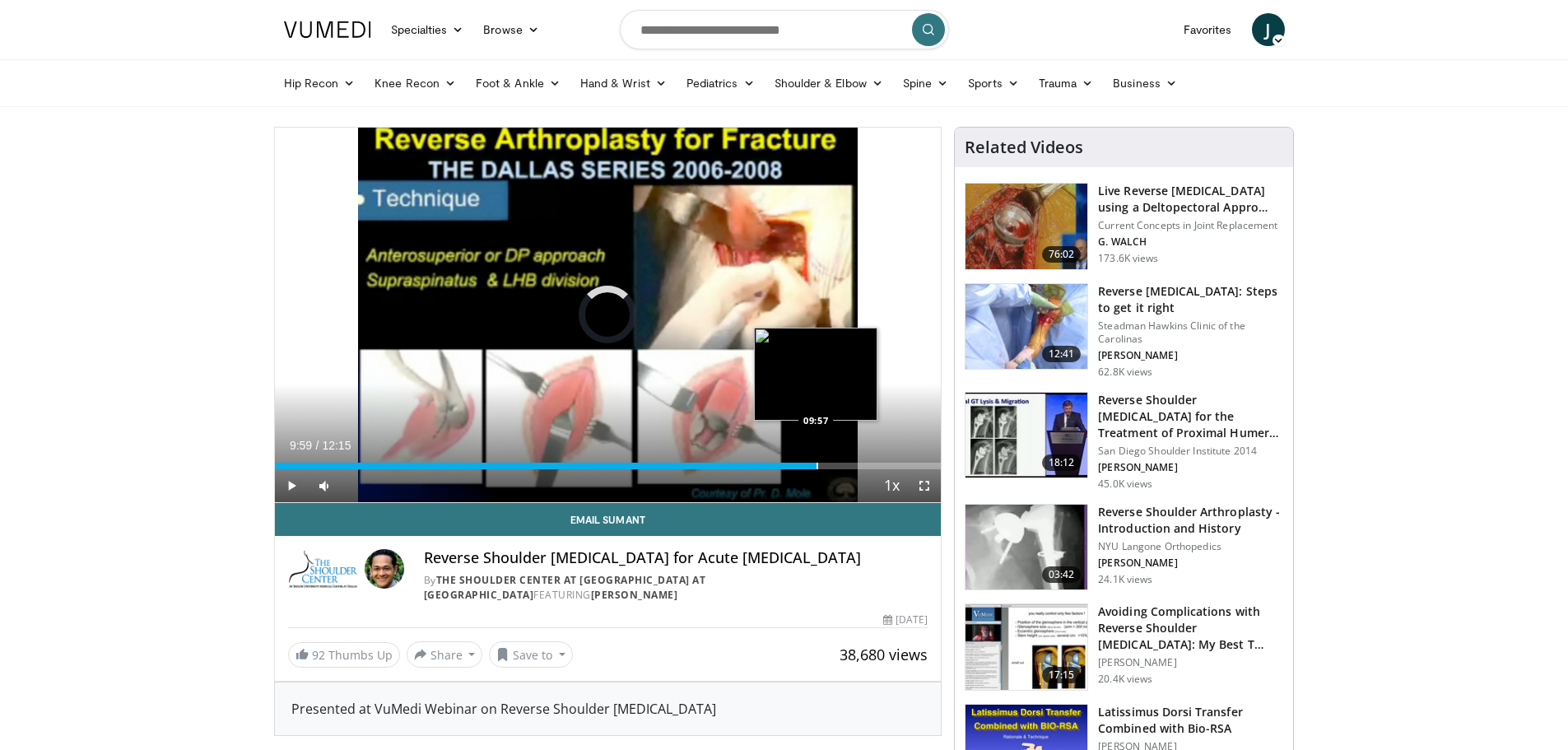
click at [817, 467] on div "Progress Bar" at bounding box center [817, 465] width 2 height 7
click at [859, 465] on div "Loaded : 83.02% 09:59 10:27" at bounding box center [607, 465] width 666 height 7
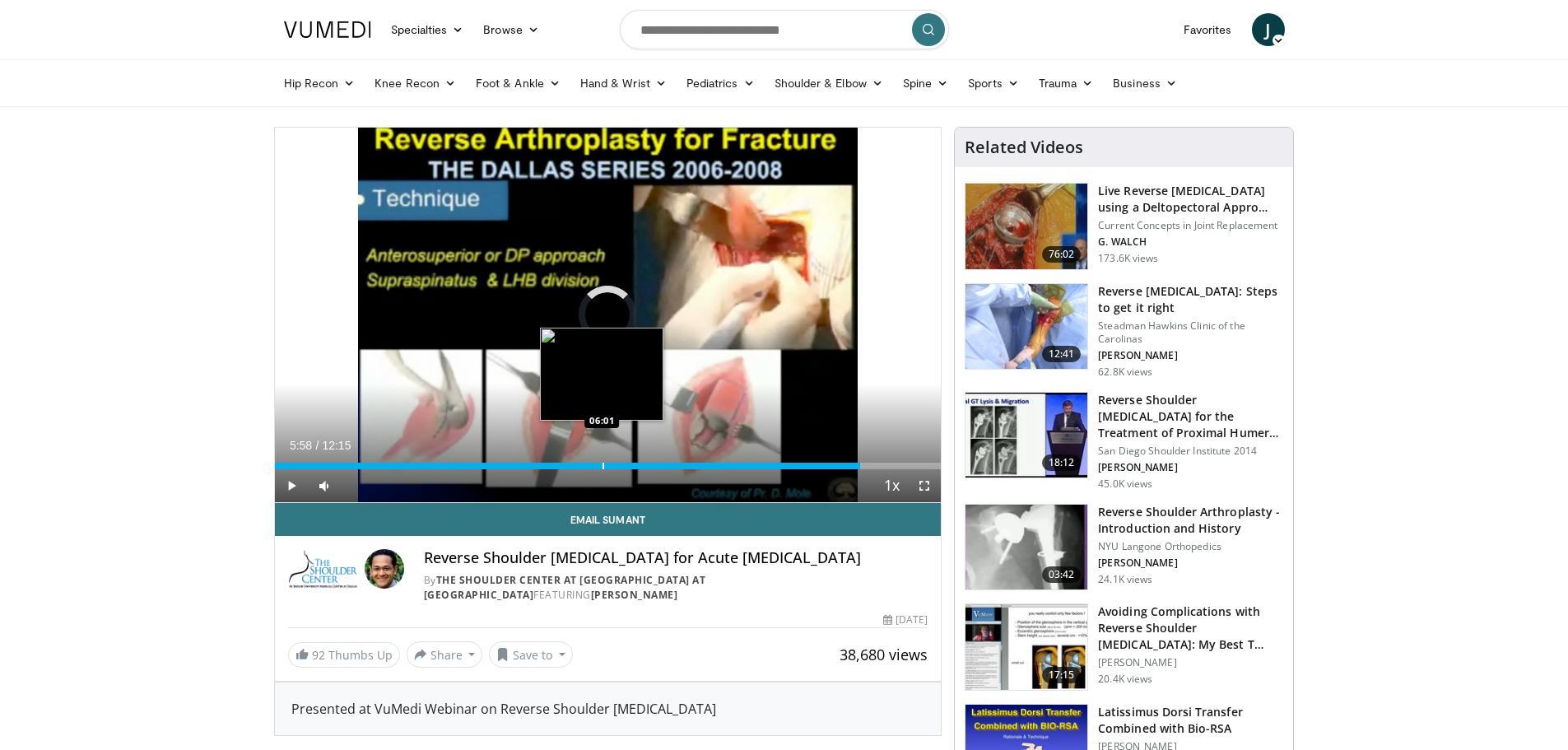
click at [600, 468] on div "10:46" at bounding box center [567, 465] width 585 height 7
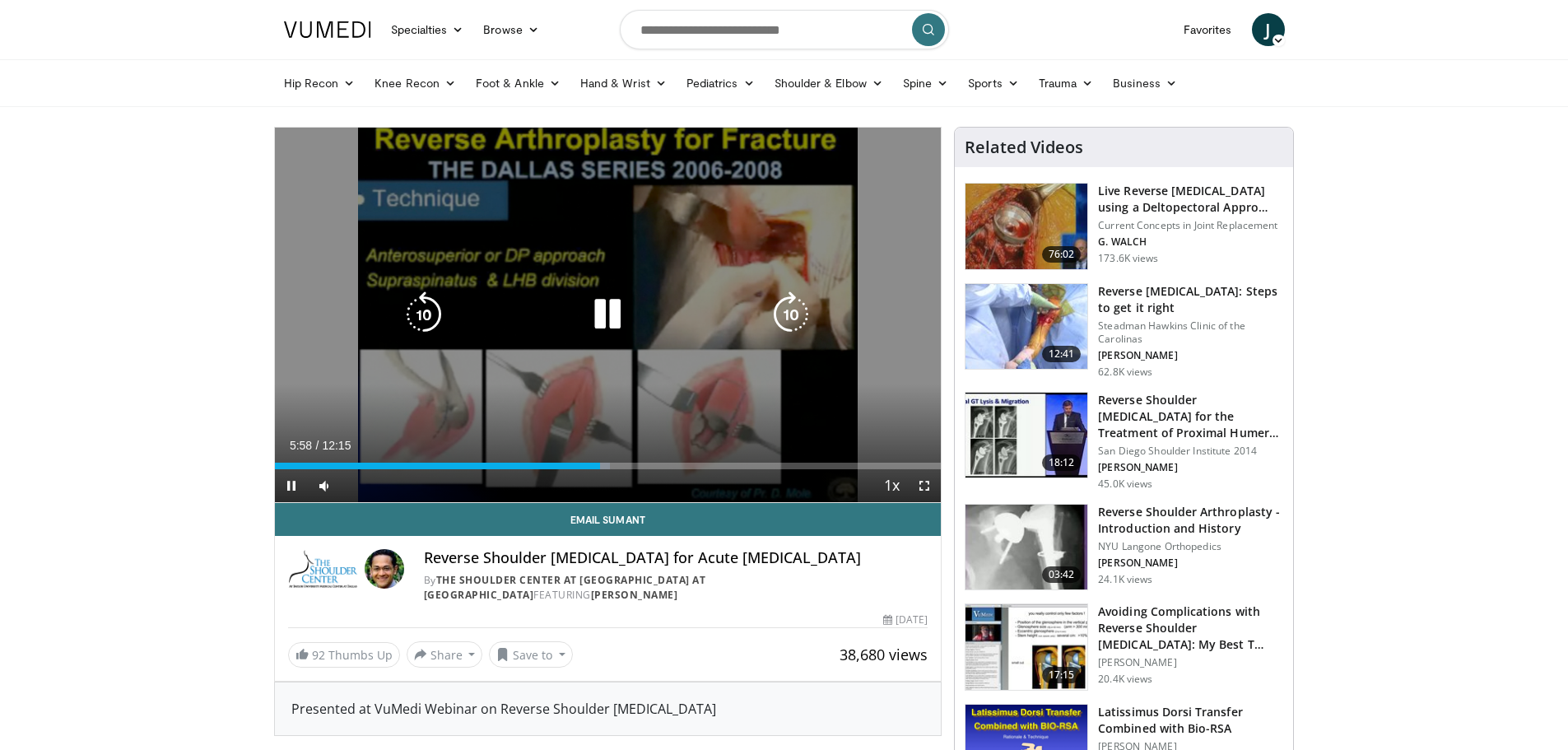
click at [536, 310] on div "Video Player" at bounding box center [607, 314] width 400 height 33
click at [606, 320] on icon "Video Player" at bounding box center [607, 314] width 46 height 46
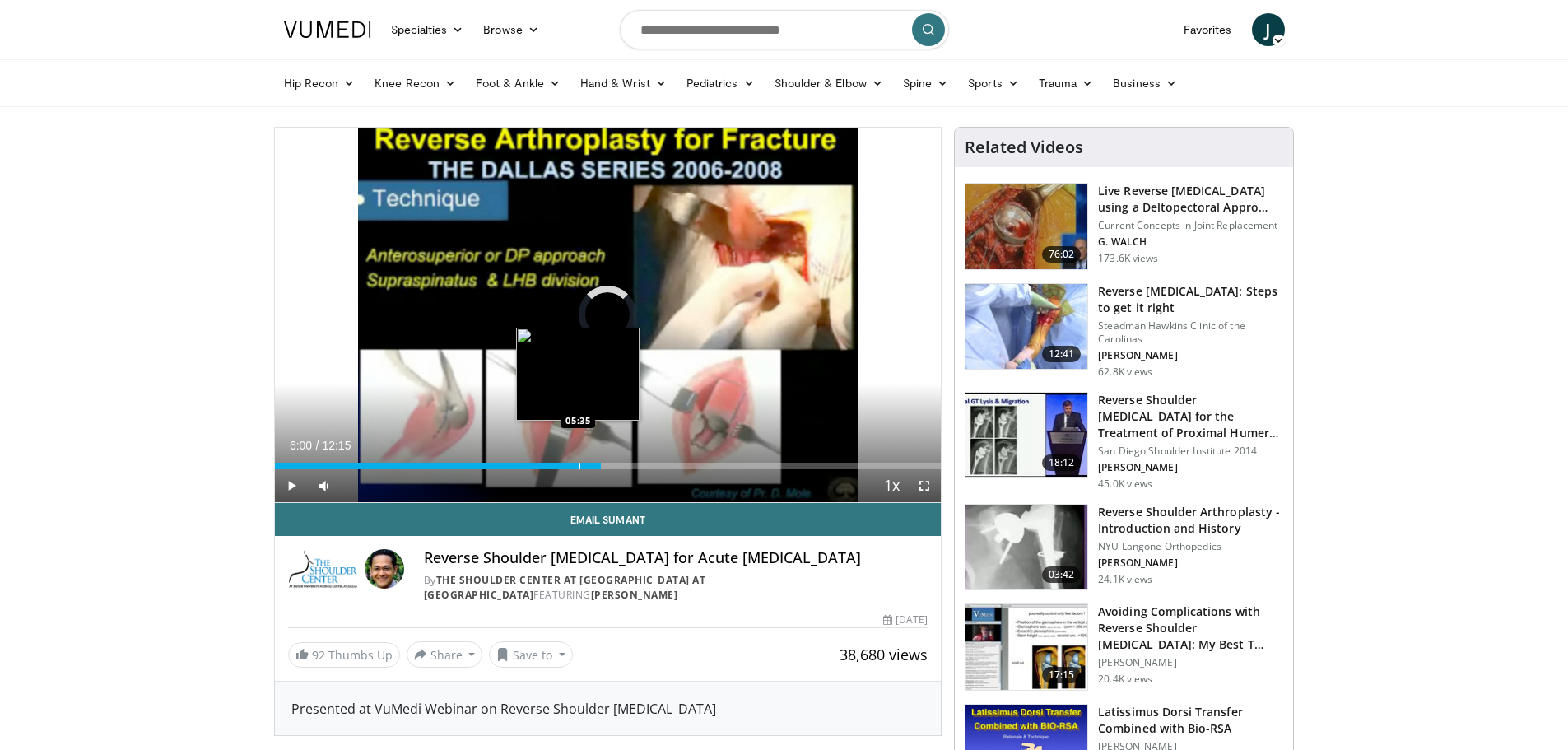
drag, startPoint x: 595, startPoint y: 466, endPoint x: 563, endPoint y: 459, distance: 32.8
click at [565, 460] on div "Loaded : 0.00% 05:35 05:35" at bounding box center [607, 461] width 666 height 15
click at [555, 458] on div "Loaded : 51.72% 05:21 05:09" at bounding box center [607, 461] width 666 height 15
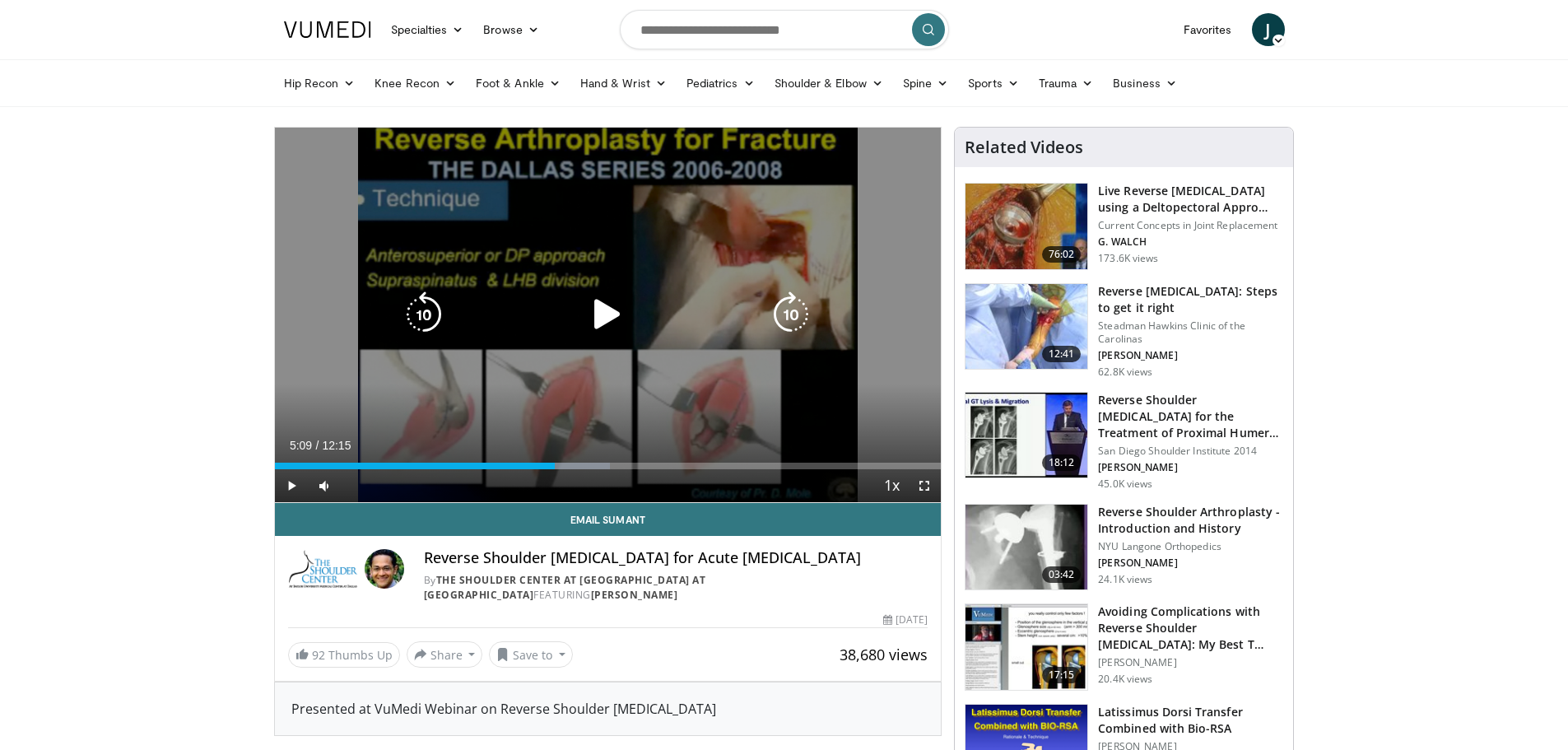
click at [618, 316] on icon "Video Player" at bounding box center [607, 314] width 46 height 46
click at [609, 318] on icon "Video Player" at bounding box center [607, 314] width 46 height 46
